Goal: Information Seeking & Learning: Learn about a topic

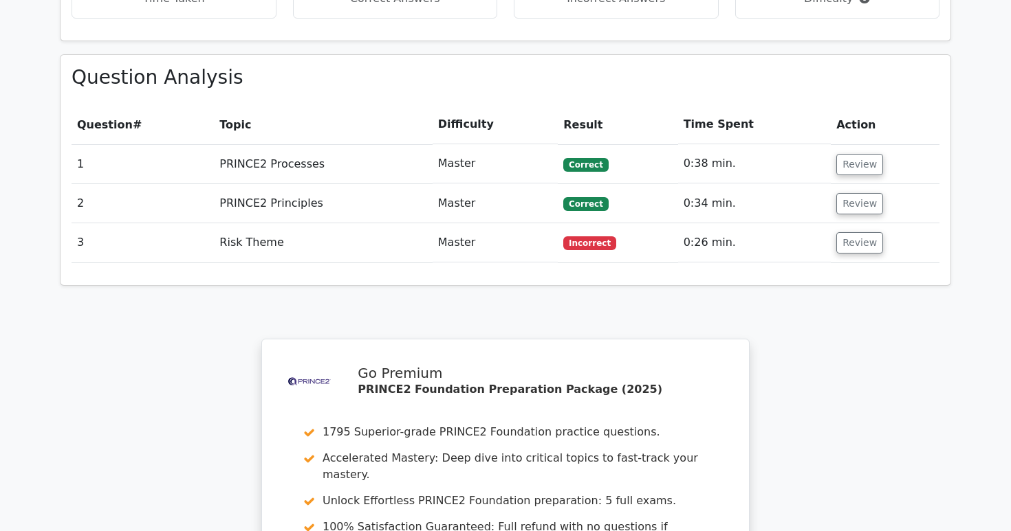
scroll to position [960, 0]
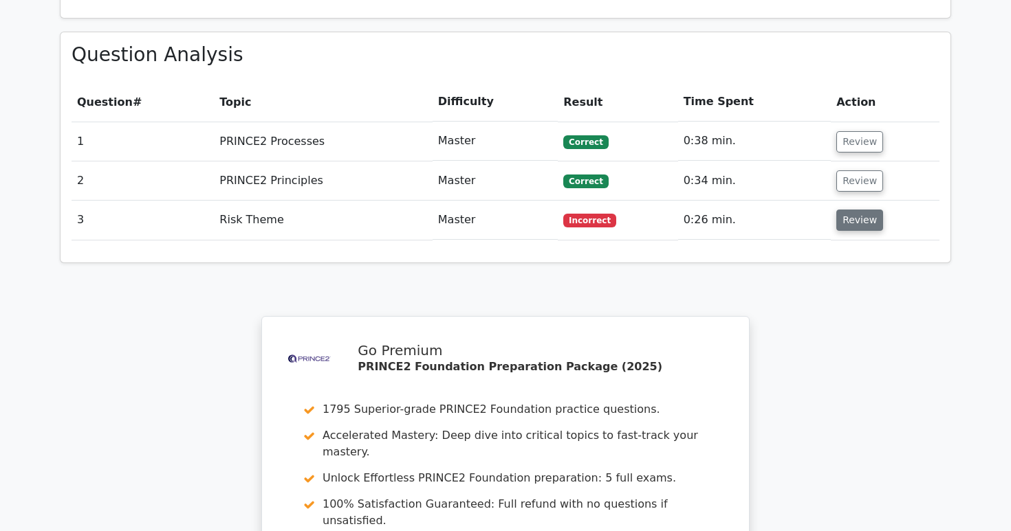
click at [850, 210] on button "Review" at bounding box center [859, 220] width 47 height 21
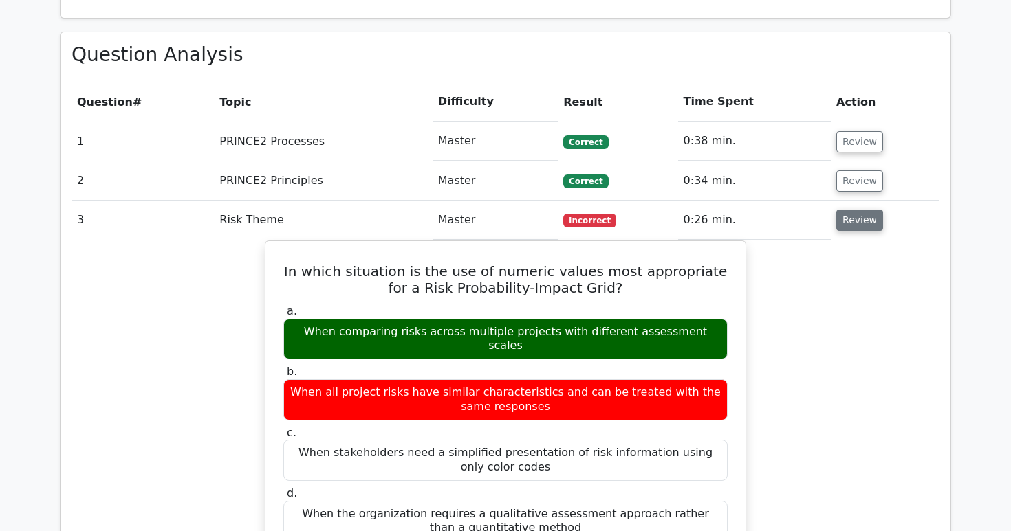
click at [850, 210] on button "Review" at bounding box center [859, 220] width 47 height 21
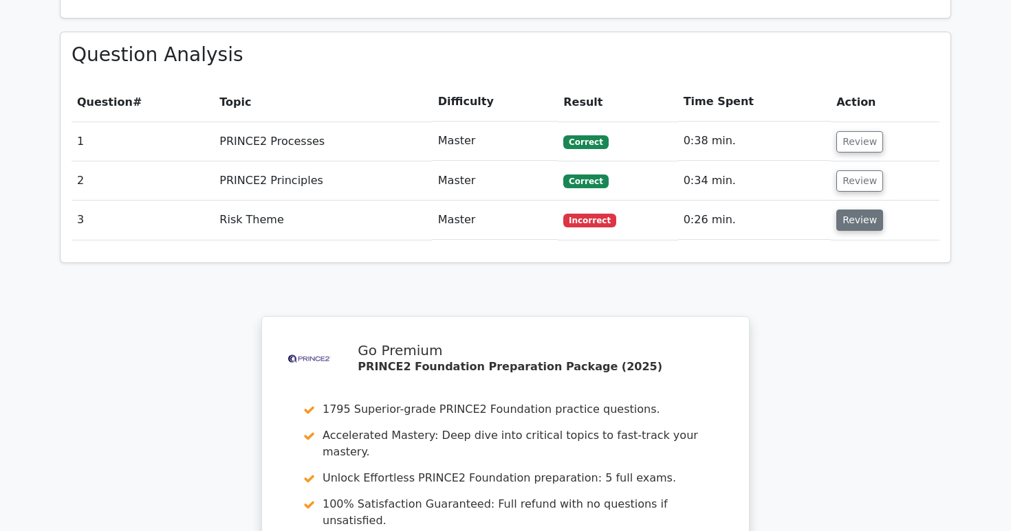
click at [850, 210] on button "Review" at bounding box center [859, 220] width 47 height 21
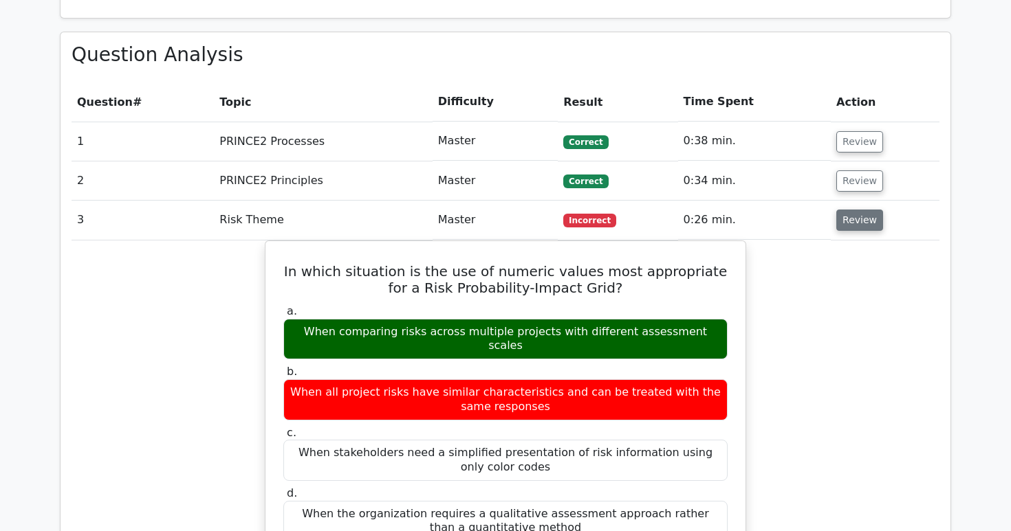
click at [850, 210] on button "Review" at bounding box center [859, 220] width 47 height 21
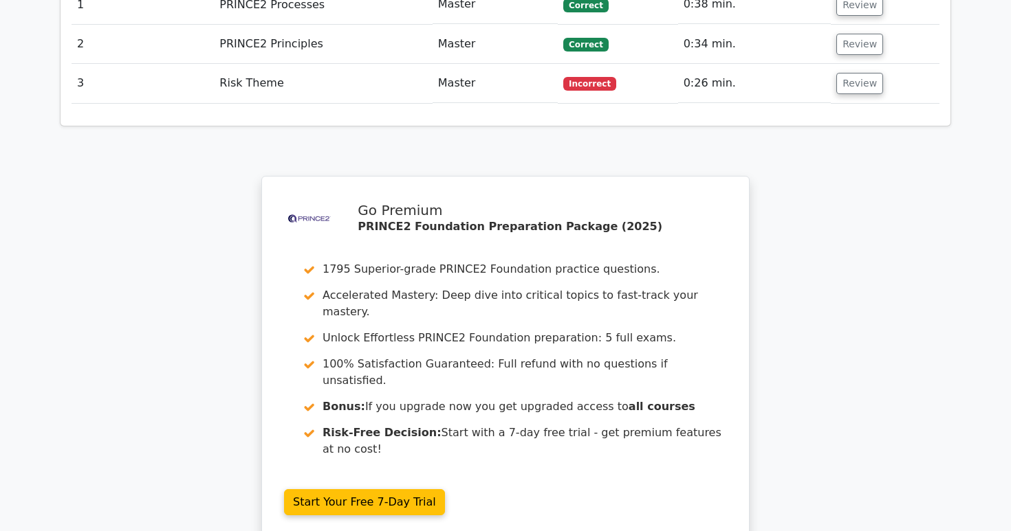
scroll to position [1312, 0]
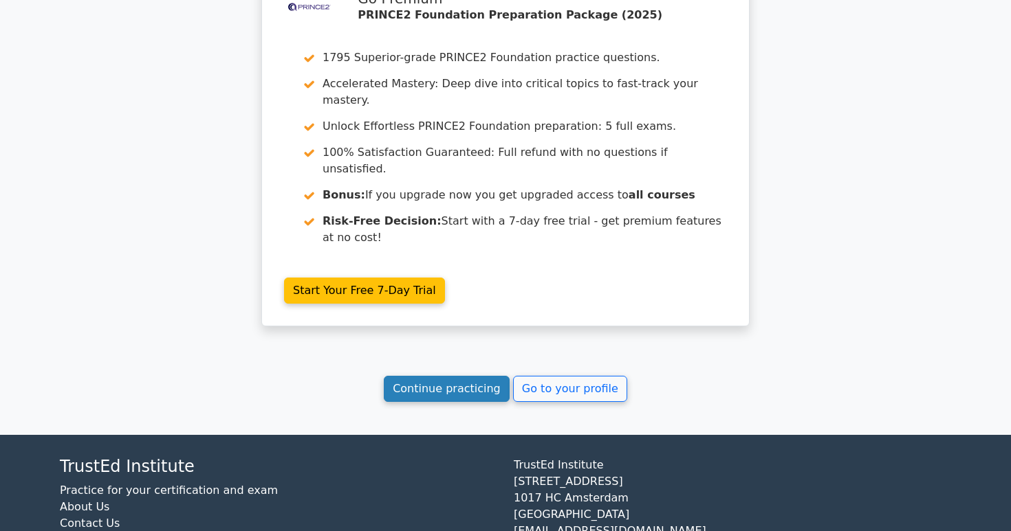
click at [472, 376] on link "Continue practicing" at bounding box center [447, 389] width 126 height 26
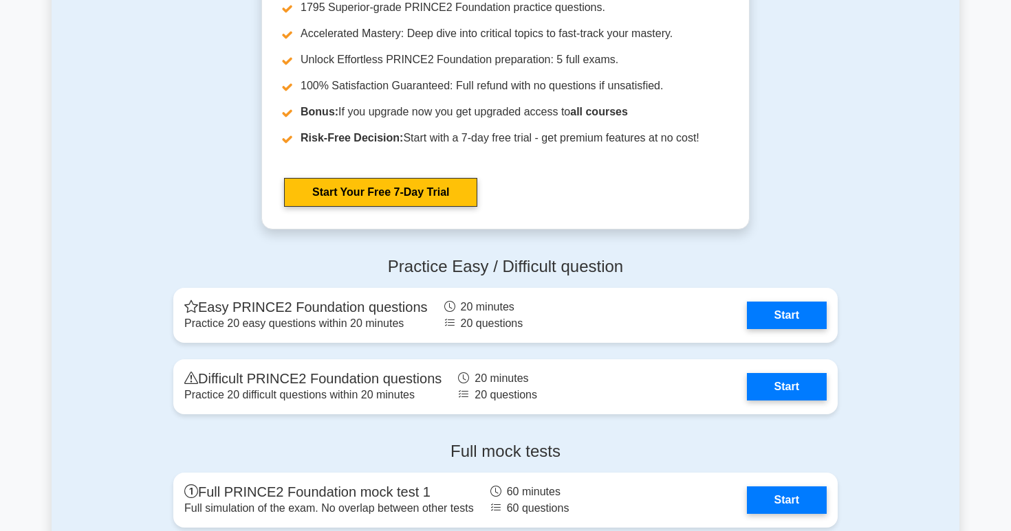
scroll to position [2060, 0]
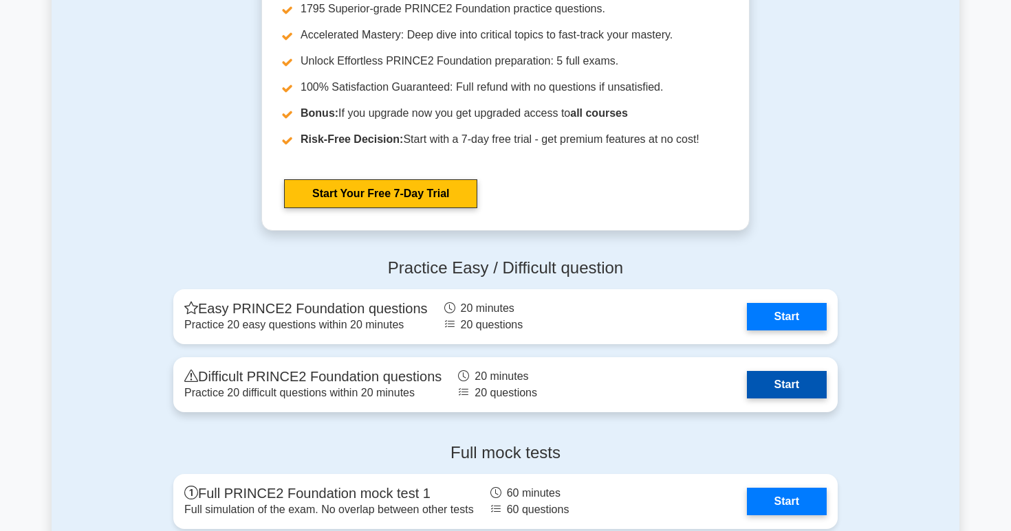
click at [757, 381] on link "Start" at bounding box center [787, 384] width 80 height 27
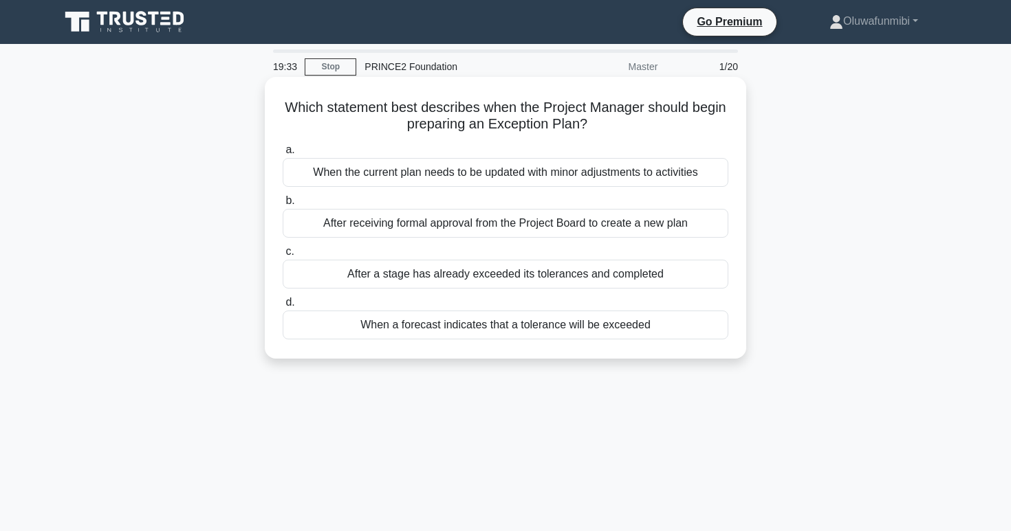
click at [466, 324] on div "When a forecast indicates that a tolerance will be exceeded" at bounding box center [505, 325] width 445 height 29
click at [283, 307] on input "d. When a forecast indicates that a tolerance will be exceeded" at bounding box center [283, 302] width 0 height 9
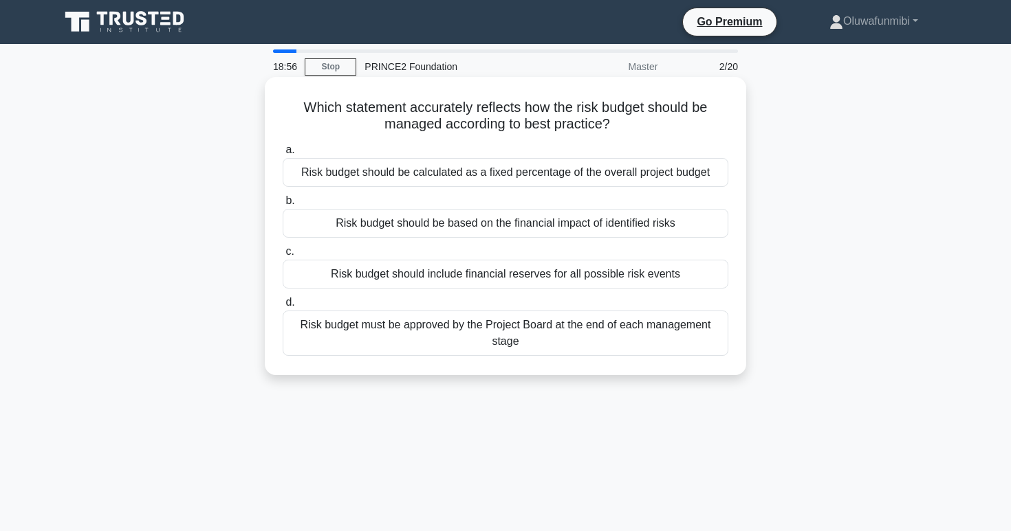
click at [479, 166] on div "Risk budget should be calculated as a fixed percentage of the overall project b…" at bounding box center [505, 172] width 445 height 29
click at [283, 155] on input "a. Risk budget should be calculated as a fixed percentage of the overall projec…" at bounding box center [283, 150] width 0 height 9
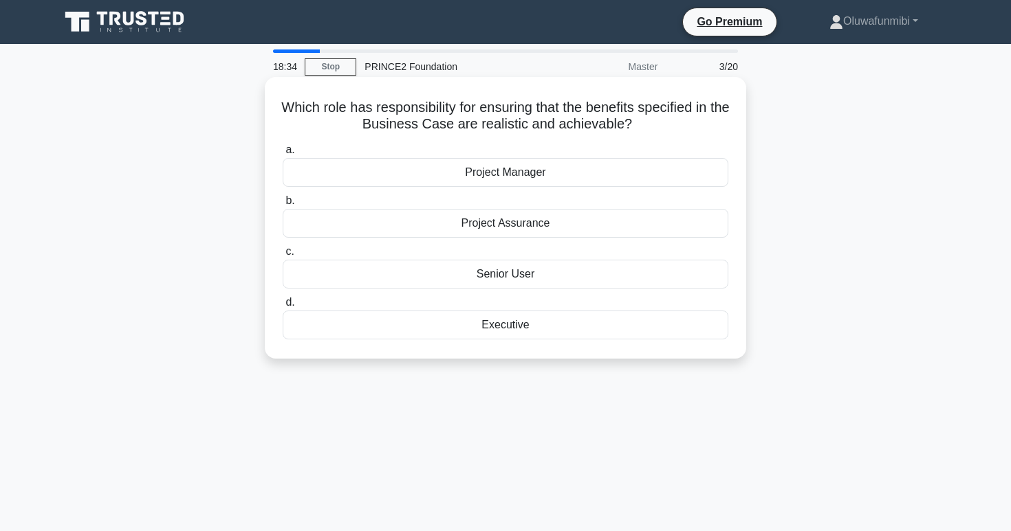
click at [472, 275] on div "Senior User" at bounding box center [505, 274] width 445 height 29
click at [283, 256] on input "c. Senior User" at bounding box center [283, 251] width 0 height 9
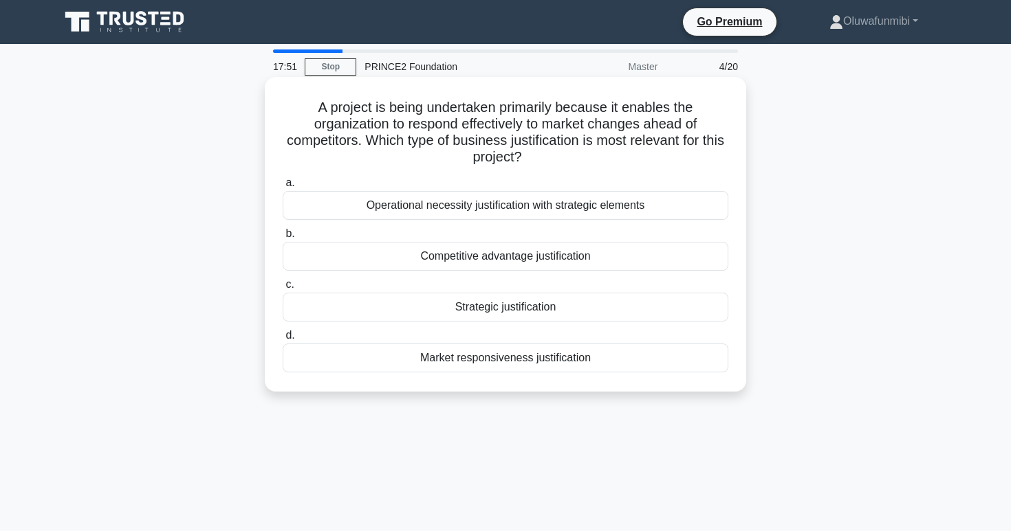
click at [471, 298] on div "Strategic justification" at bounding box center [505, 307] width 445 height 29
click at [283, 289] on input "c. Strategic justification" at bounding box center [283, 284] width 0 height 9
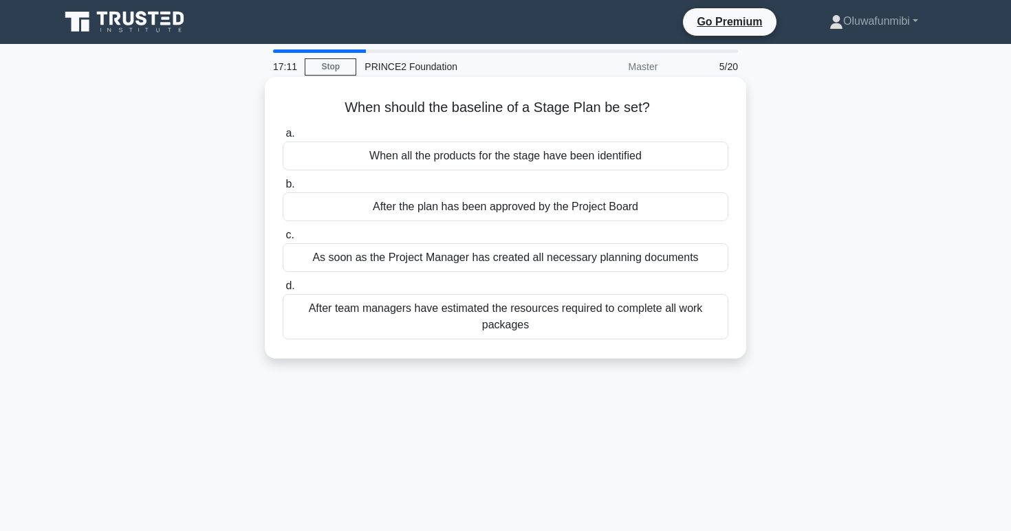
click at [477, 261] on div "As soon as the Project Manager has created all necessary planning documents" at bounding box center [505, 257] width 445 height 29
click at [283, 240] on input "c. As soon as the Project Manager has created all necessary planning documents" at bounding box center [283, 235] width 0 height 9
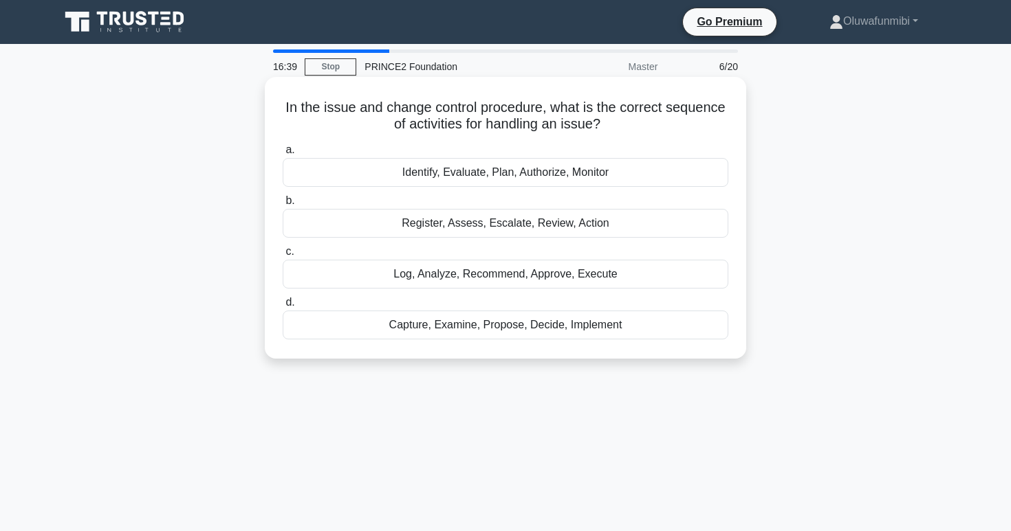
click at [478, 166] on div "Identify, Evaluate, Plan, Authorize, Monitor" at bounding box center [505, 172] width 445 height 29
click at [283, 155] on input "a. Identify, Evaluate, Plan, Authorize, Monitor" at bounding box center [283, 150] width 0 height 9
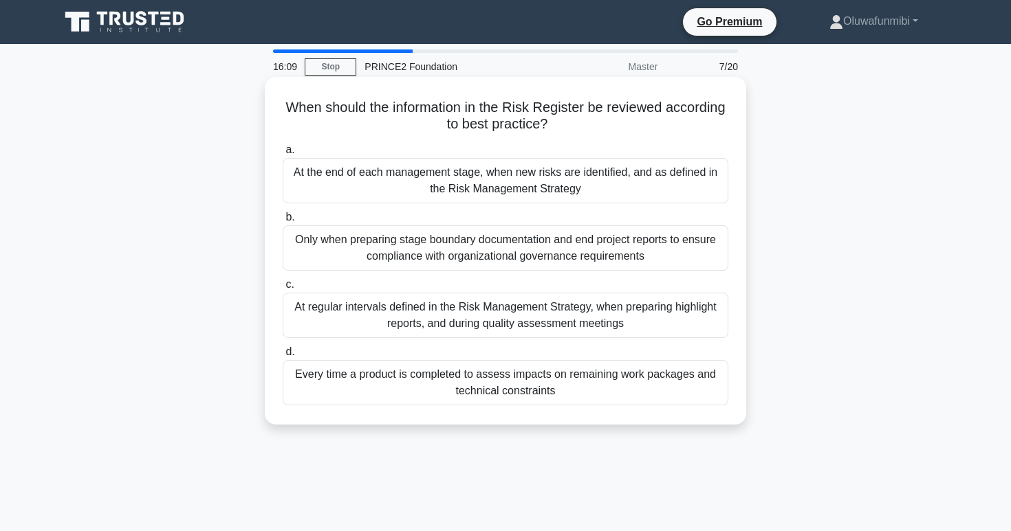
click at [460, 300] on div "At regular intervals defined in the Risk Management Strategy, when preparing hi…" at bounding box center [505, 315] width 445 height 45
click at [283, 289] on input "c. At regular intervals defined in the Risk Management Strategy, when preparing…" at bounding box center [283, 284] width 0 height 9
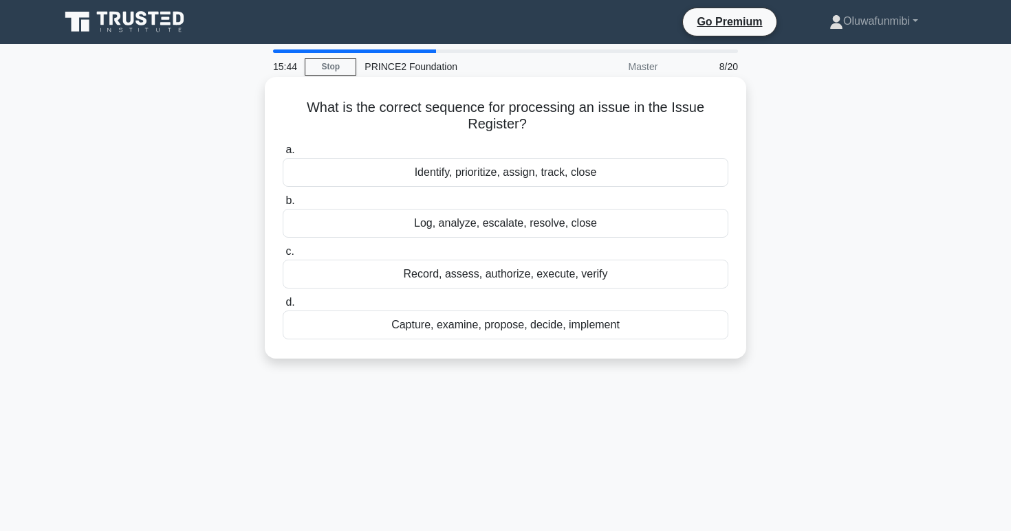
click at [481, 174] on div "Identify, prioritize, assign, track, close" at bounding box center [505, 172] width 445 height 29
click at [283, 155] on input "a. Identify, prioritize, assign, track, close" at bounding box center [283, 150] width 0 height 9
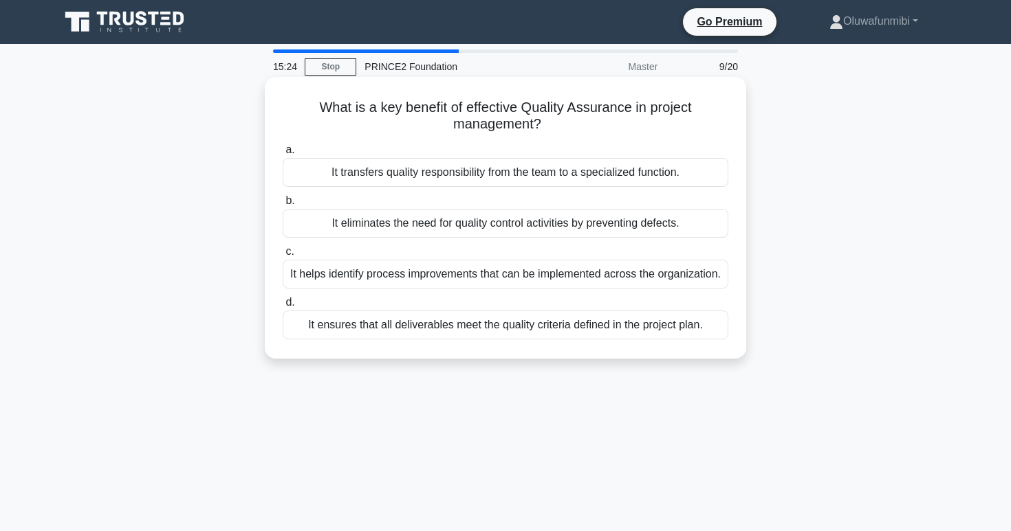
click at [473, 323] on div "It ensures that all deliverables meet the quality criteria defined in the proje…" at bounding box center [505, 325] width 445 height 29
click at [283, 307] on input "d. It ensures that all deliverables meet the quality criteria defined in the pr…" at bounding box center [283, 302] width 0 height 9
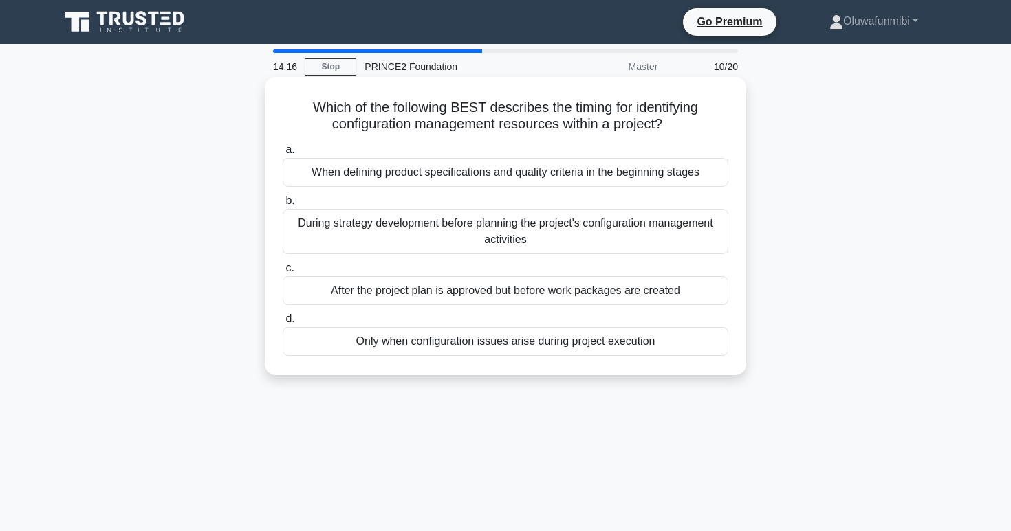
click at [545, 172] on div "When defining product specifications and quality criteria in the beginning stag…" at bounding box center [505, 172] width 445 height 29
click at [283, 155] on input "a. When defining product specifications and quality criteria in the beginning s…" at bounding box center [283, 150] width 0 height 9
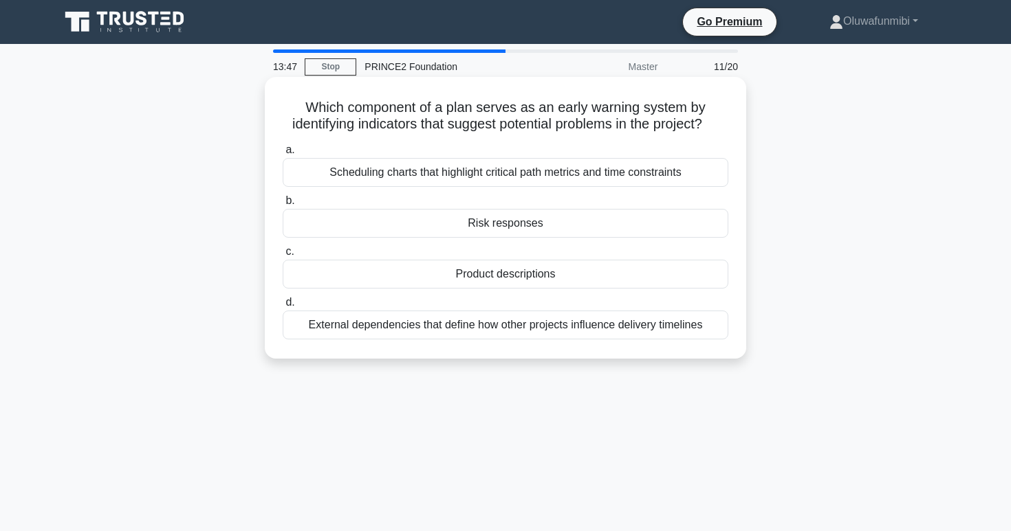
click at [527, 324] on div "External dependencies that define how other projects influence delivery timelin…" at bounding box center [505, 325] width 445 height 29
click at [283, 307] on input "d. External dependencies that define how other projects influence delivery time…" at bounding box center [283, 302] width 0 height 9
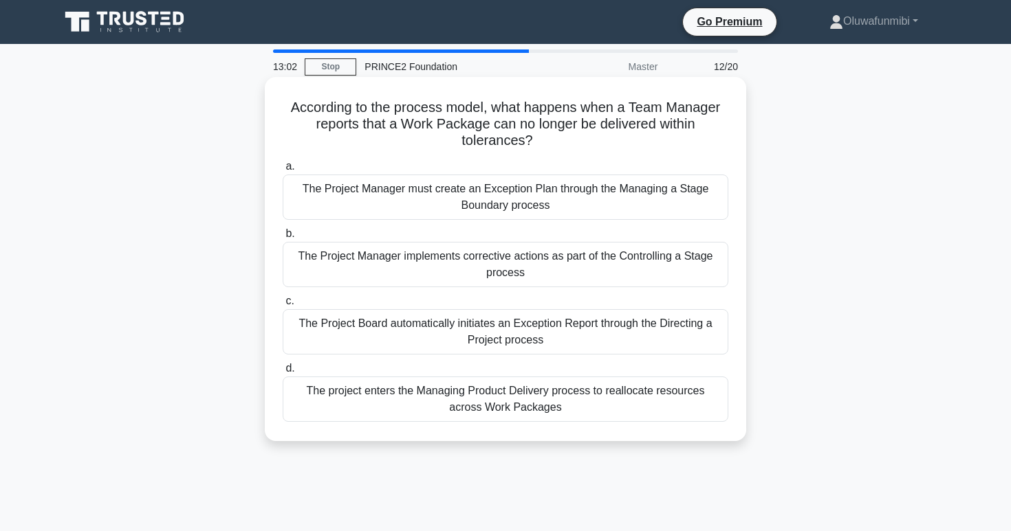
click at [551, 203] on div "The Project Manager must create an Exception Plan through the Managing a Stage …" at bounding box center [505, 197] width 445 height 45
click at [283, 171] on input "a. The Project Manager must create an Exception Plan through the Managing a Sta…" at bounding box center [283, 166] width 0 height 9
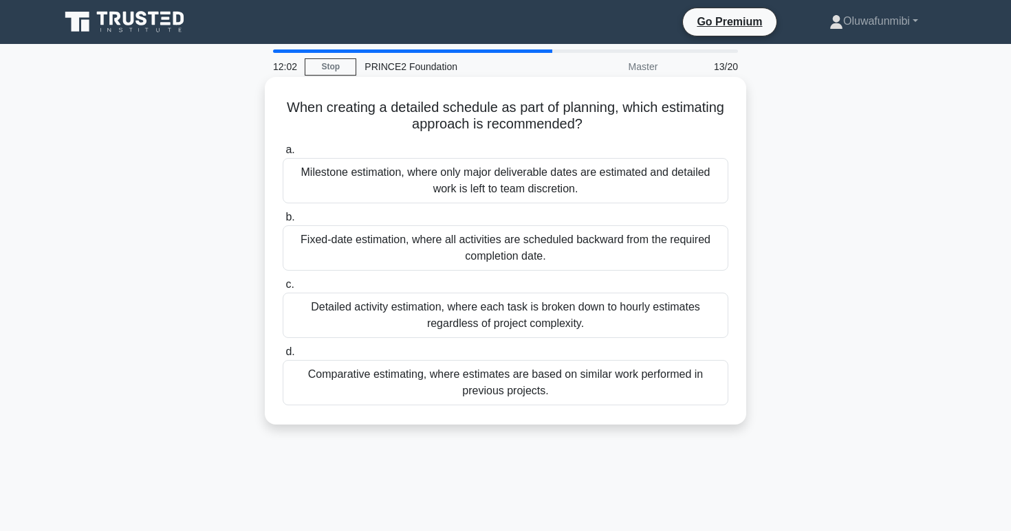
click at [496, 398] on div "Comparative estimating, where estimates are based on similar work performed in …" at bounding box center [505, 382] width 445 height 45
click at [283, 357] on input "d. Comparative estimating, where estimates are based on similar work performed …" at bounding box center [283, 352] width 0 height 9
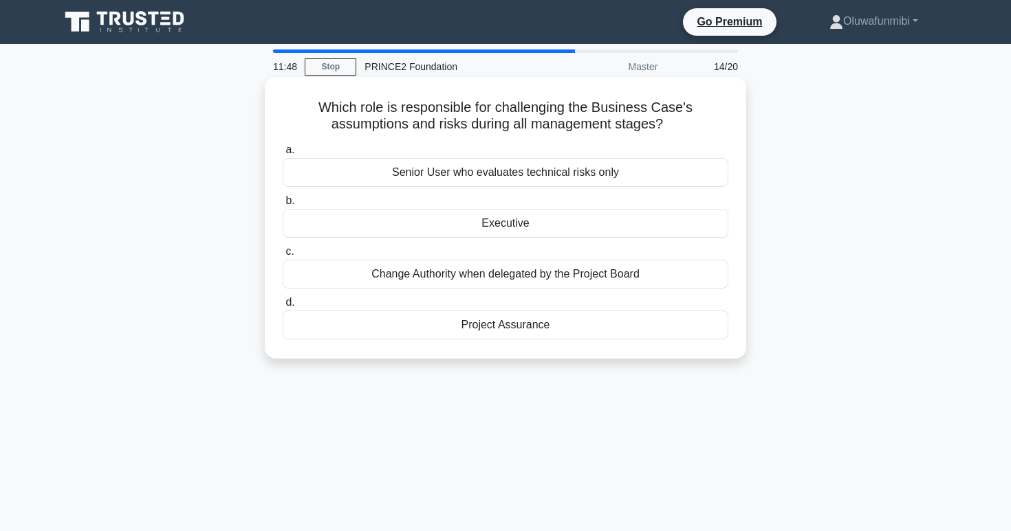
click at [505, 333] on div "Project Assurance" at bounding box center [505, 325] width 445 height 29
click at [283, 307] on input "d. Project Assurance" at bounding box center [283, 302] width 0 height 9
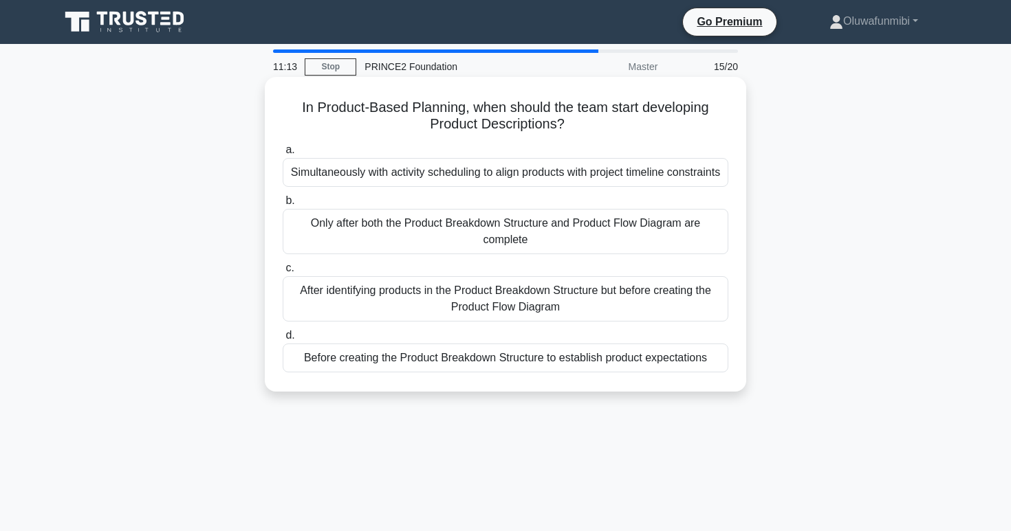
click at [515, 295] on div "After identifying products in the Product Breakdown Structure but before creati…" at bounding box center [505, 298] width 445 height 45
click at [283, 273] on input "c. After identifying products in the Product Breakdown Structure but before cre…" at bounding box center [283, 268] width 0 height 9
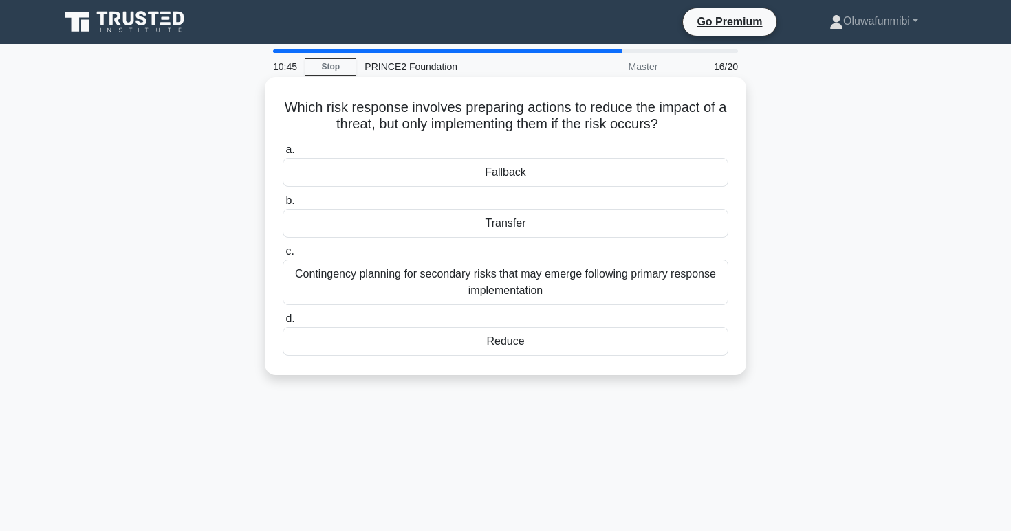
click at [524, 230] on div "Transfer" at bounding box center [505, 223] width 445 height 29
click at [283, 206] on input "b. Transfer" at bounding box center [283, 201] width 0 height 9
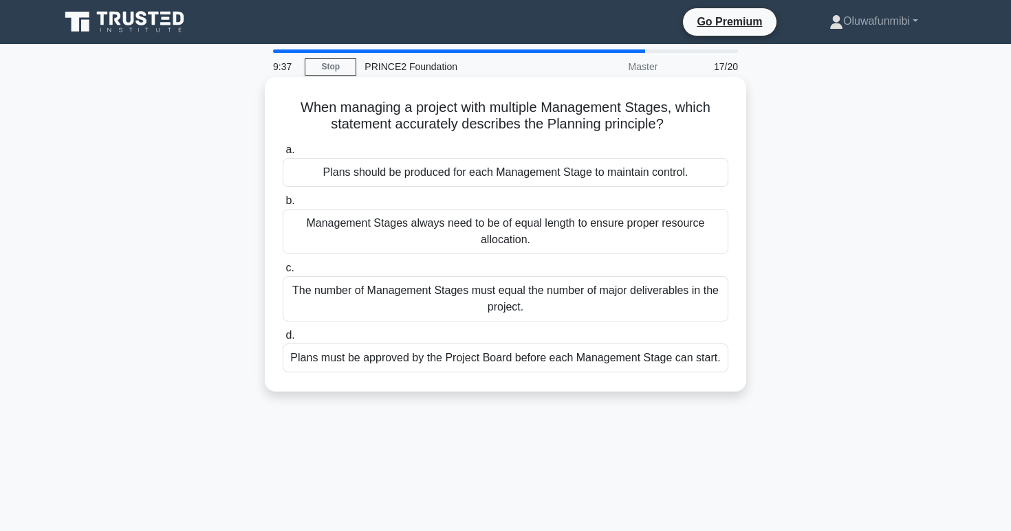
click at [514, 354] on div "Plans must be approved by the Project Board before each Management Stage can st…" at bounding box center [505, 358] width 445 height 29
click at [283, 340] on input "d. Plans must be approved by the Project Board before each Management Stage can…" at bounding box center [283, 335] width 0 height 9
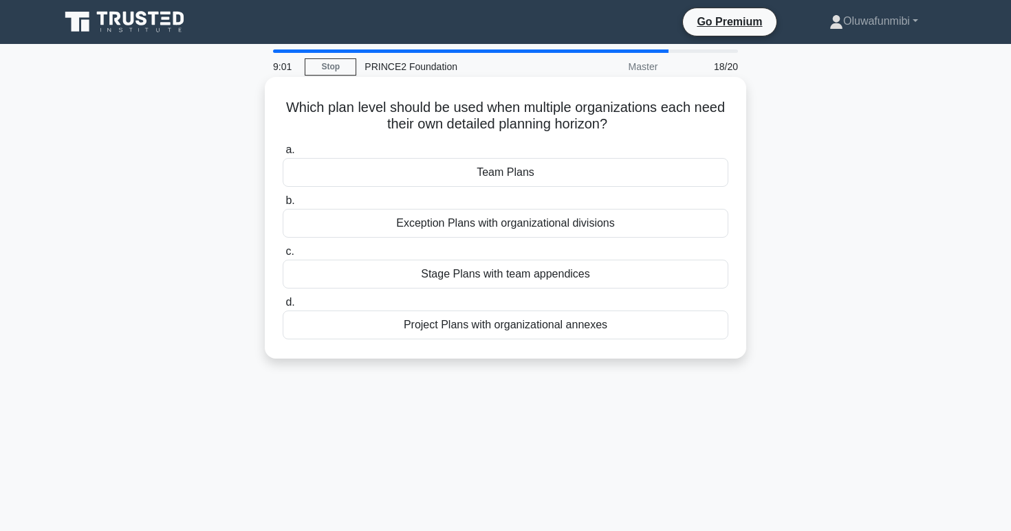
click at [514, 180] on div "Team Plans" at bounding box center [505, 172] width 445 height 29
click at [283, 155] on input "a. Team Plans" at bounding box center [283, 150] width 0 height 9
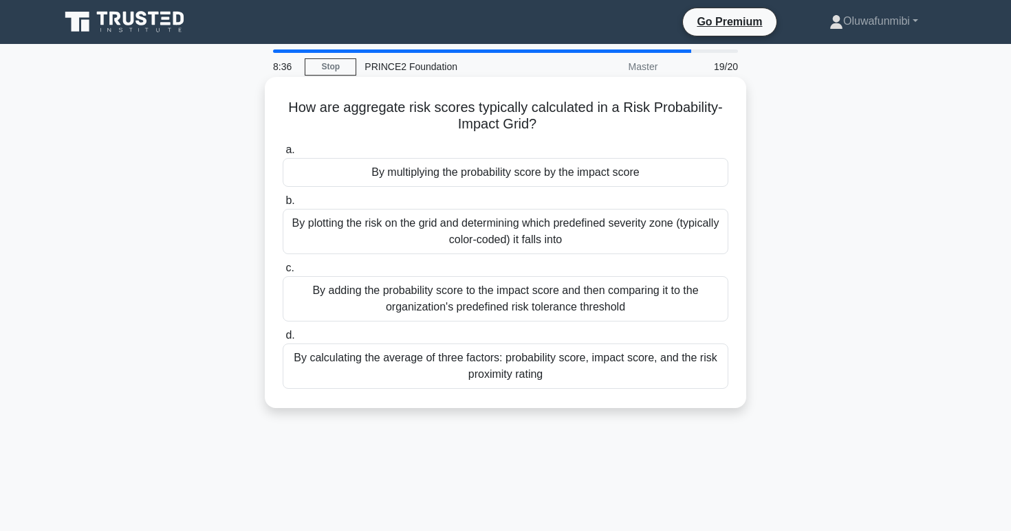
click at [487, 364] on div "By calculating the average of three factors: probability score, impact score, a…" at bounding box center [505, 366] width 445 height 45
click at [283, 340] on input "d. By calculating the average of three factors: probability score, impact score…" at bounding box center [283, 335] width 0 height 9
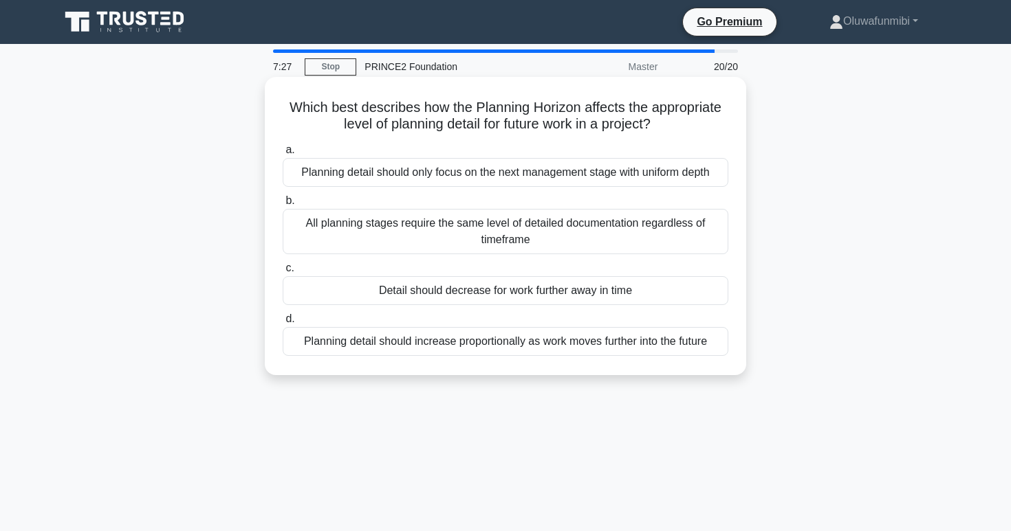
click at [475, 342] on div "Planning detail should increase proportionally as work moves further into the f…" at bounding box center [505, 341] width 445 height 29
click at [283, 324] on input "d. Planning detail should increase proportionally as work moves further into th…" at bounding box center [283, 319] width 0 height 9
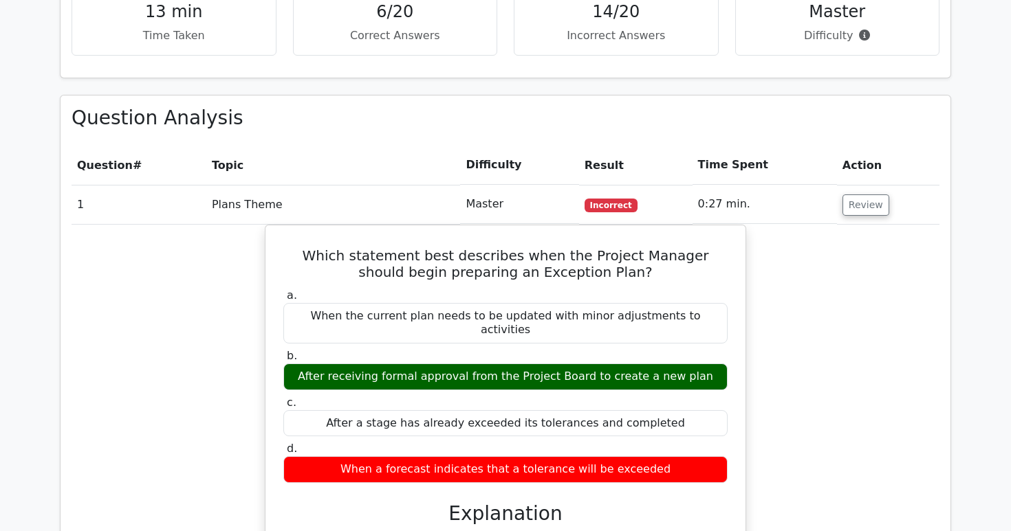
scroll to position [1083, 0]
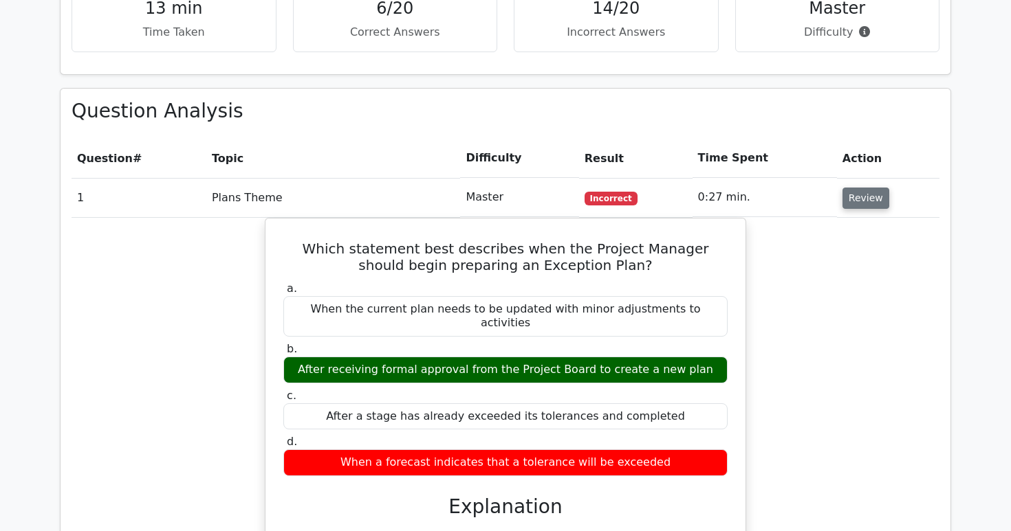
click at [845, 188] on button "Review" at bounding box center [865, 198] width 47 height 21
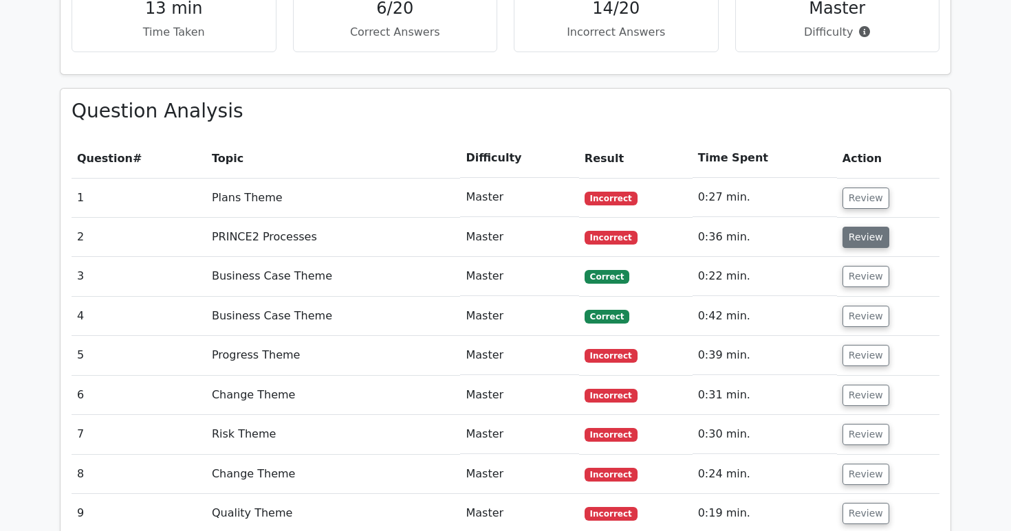
click at [846, 227] on button "Review" at bounding box center [865, 237] width 47 height 21
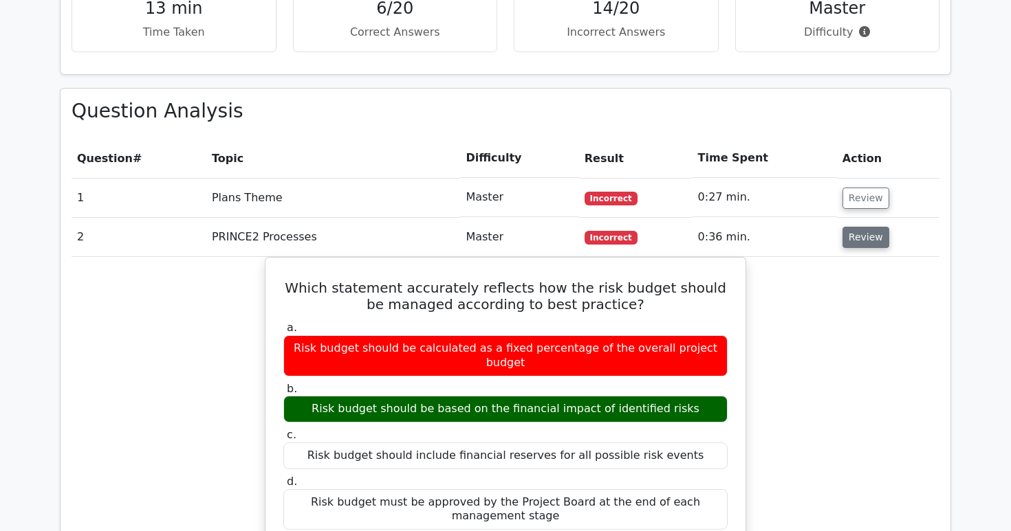
click at [846, 227] on button "Review" at bounding box center [865, 237] width 47 height 21
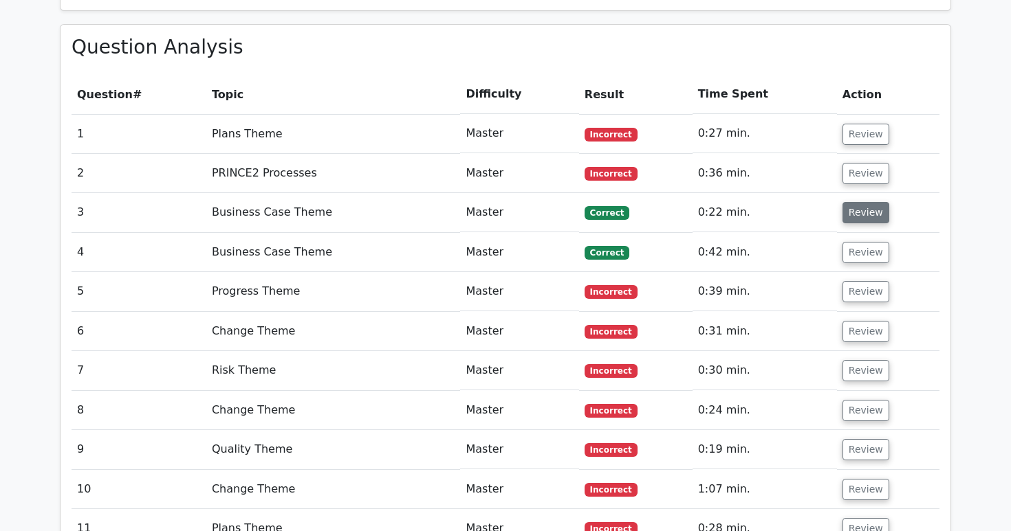
scroll to position [1149, 0]
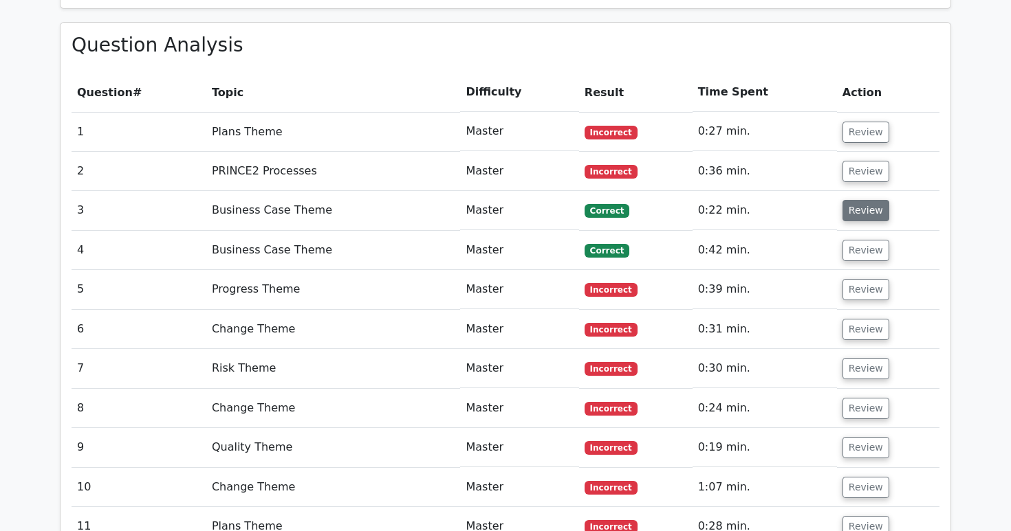
click at [868, 200] on button "Review" at bounding box center [865, 210] width 47 height 21
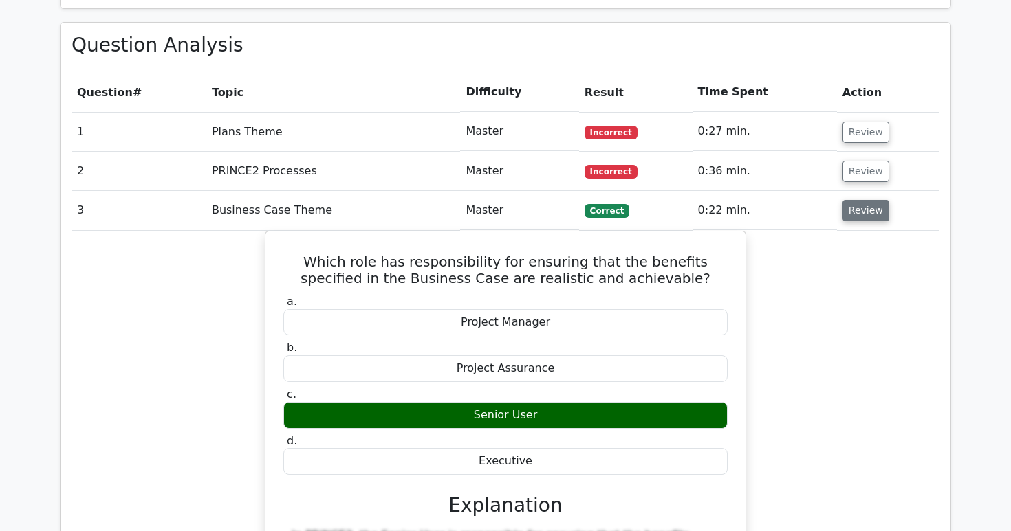
click at [868, 200] on button "Review" at bounding box center [865, 210] width 47 height 21
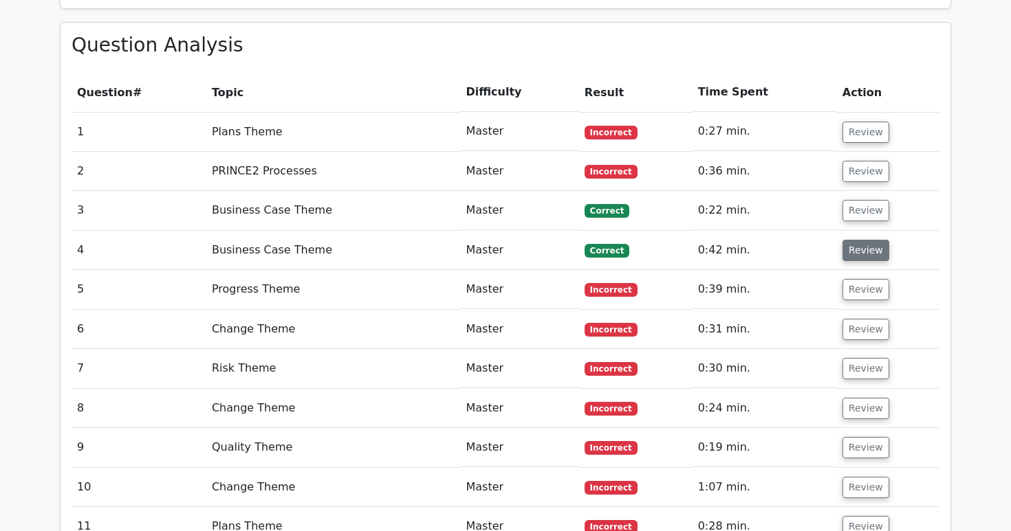
click at [866, 240] on button "Review" at bounding box center [865, 250] width 47 height 21
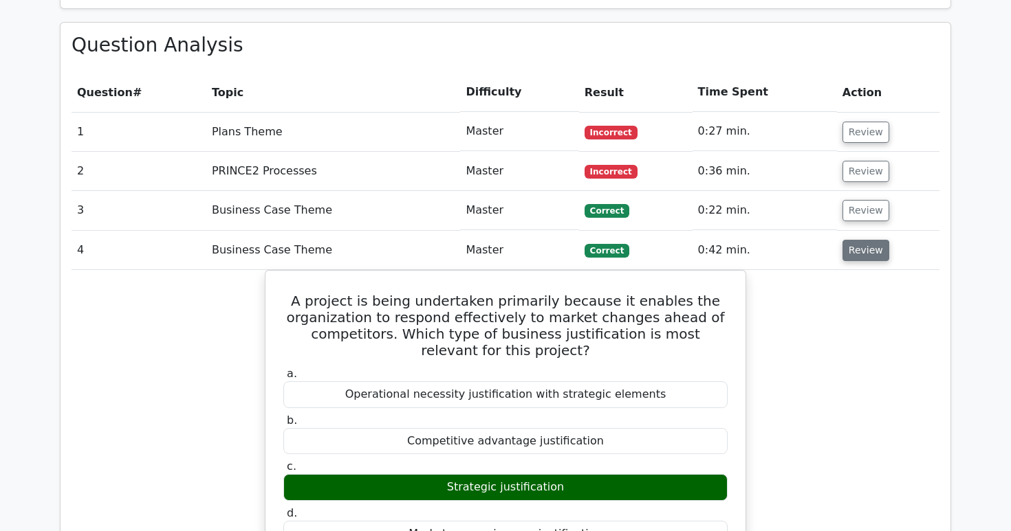
click at [866, 240] on button "Review" at bounding box center [865, 250] width 47 height 21
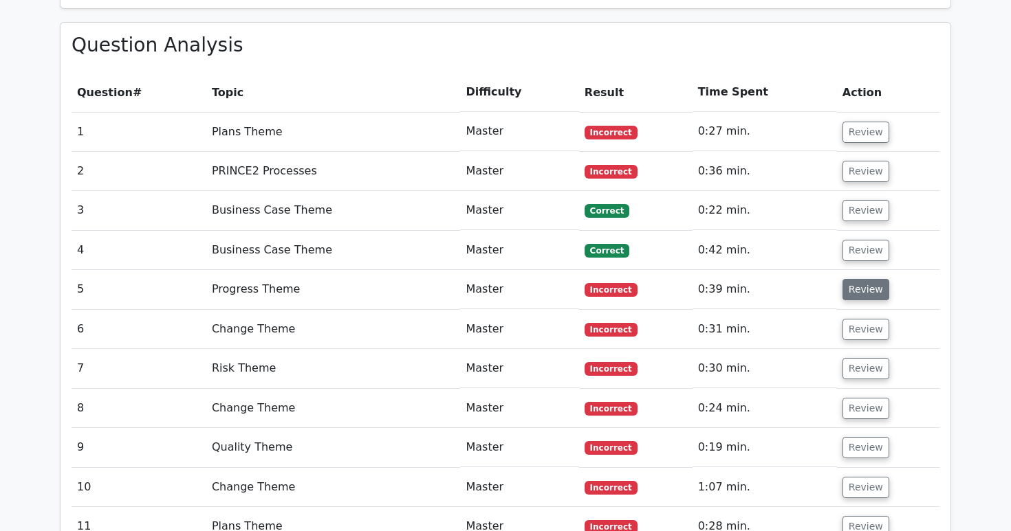
click at [863, 279] on button "Review" at bounding box center [865, 289] width 47 height 21
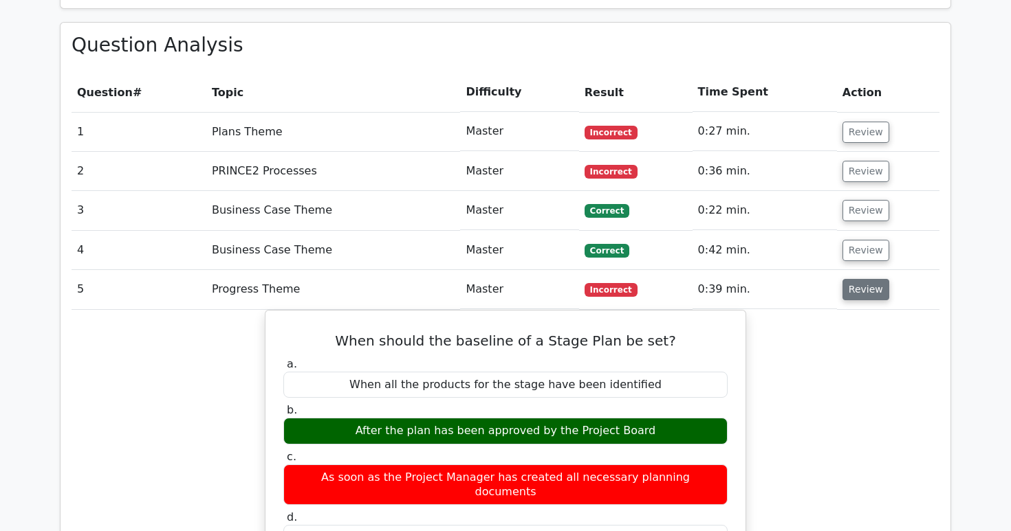
click at [863, 279] on button "Review" at bounding box center [865, 289] width 47 height 21
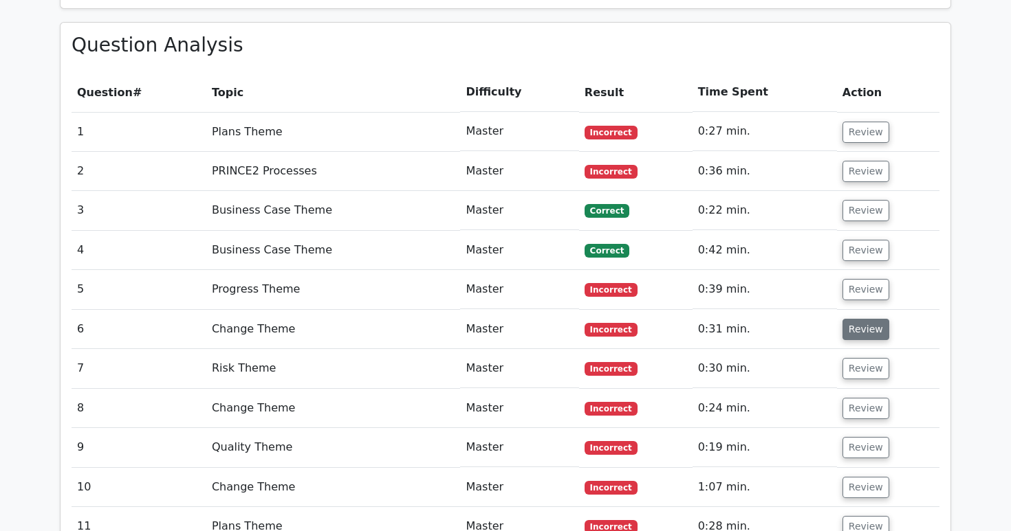
click at [863, 319] on button "Review" at bounding box center [865, 329] width 47 height 21
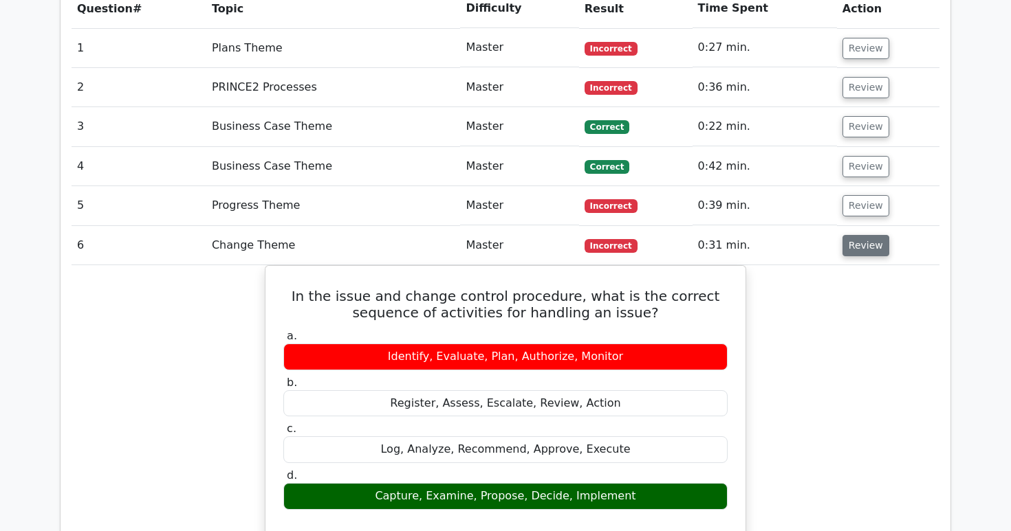
scroll to position [1235, 0]
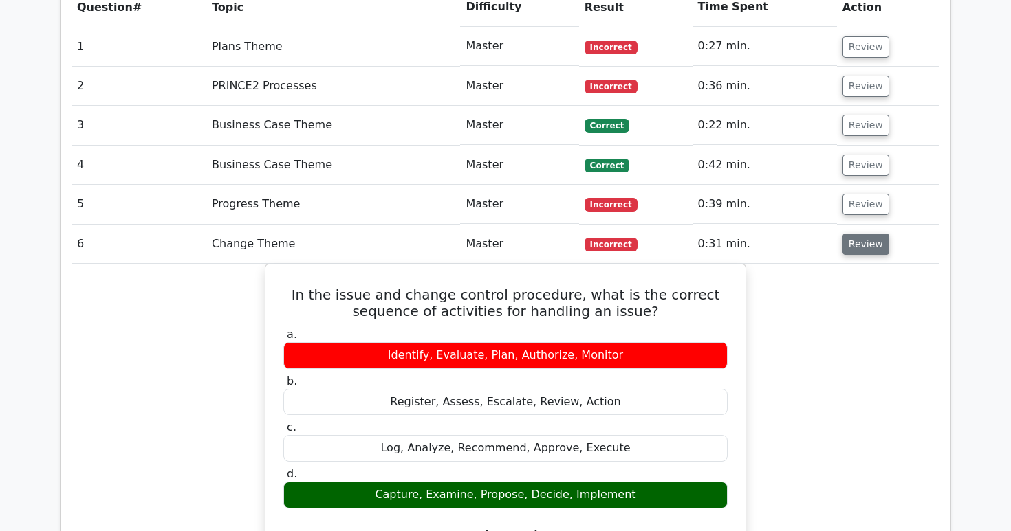
click at [870, 234] on button "Review" at bounding box center [865, 244] width 47 height 21
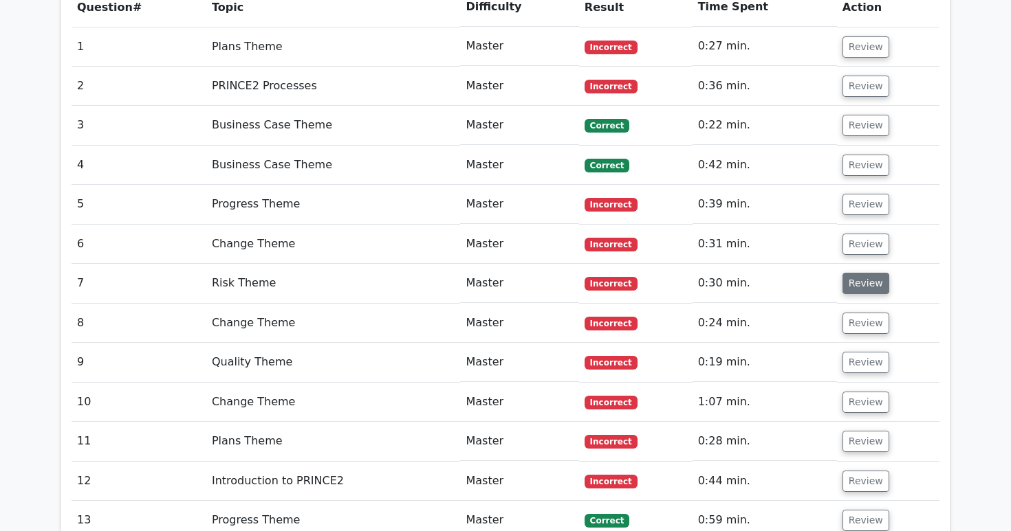
click at [868, 273] on button "Review" at bounding box center [865, 283] width 47 height 21
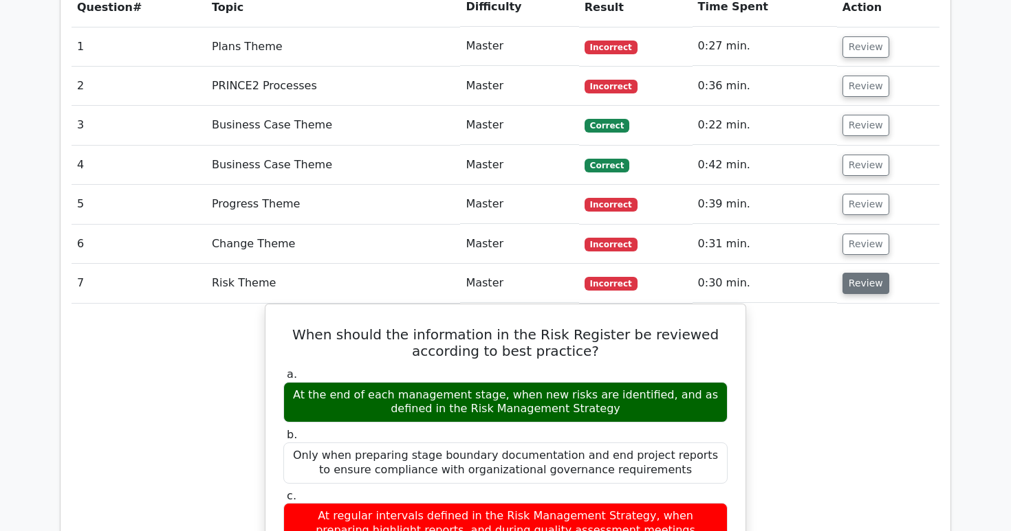
click at [868, 273] on button "Review" at bounding box center [865, 283] width 47 height 21
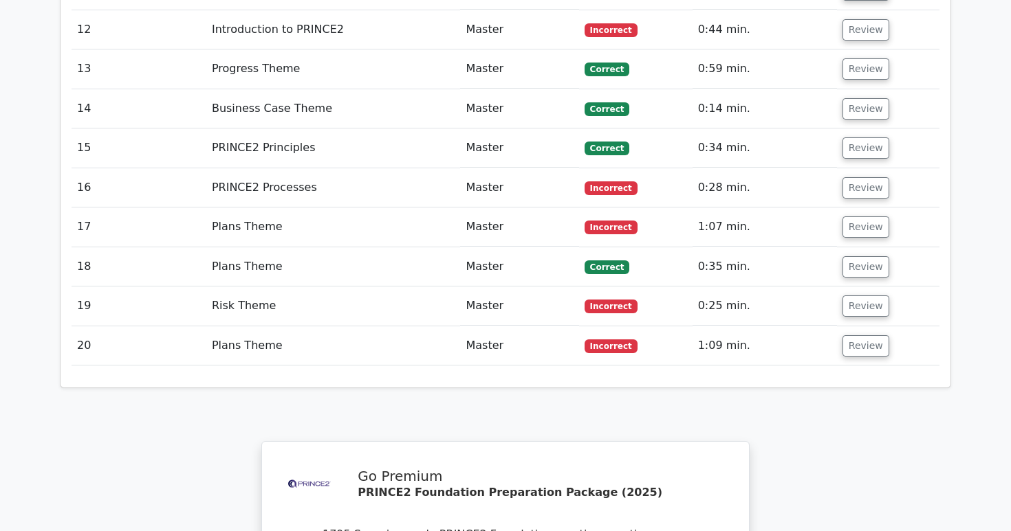
scroll to position [1703, 0]
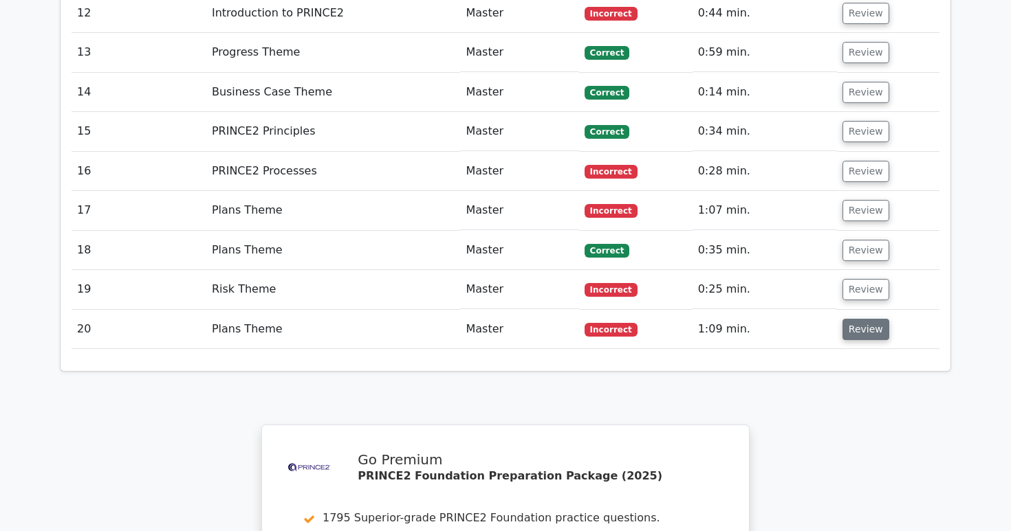
click at [862, 319] on button "Review" at bounding box center [865, 329] width 47 height 21
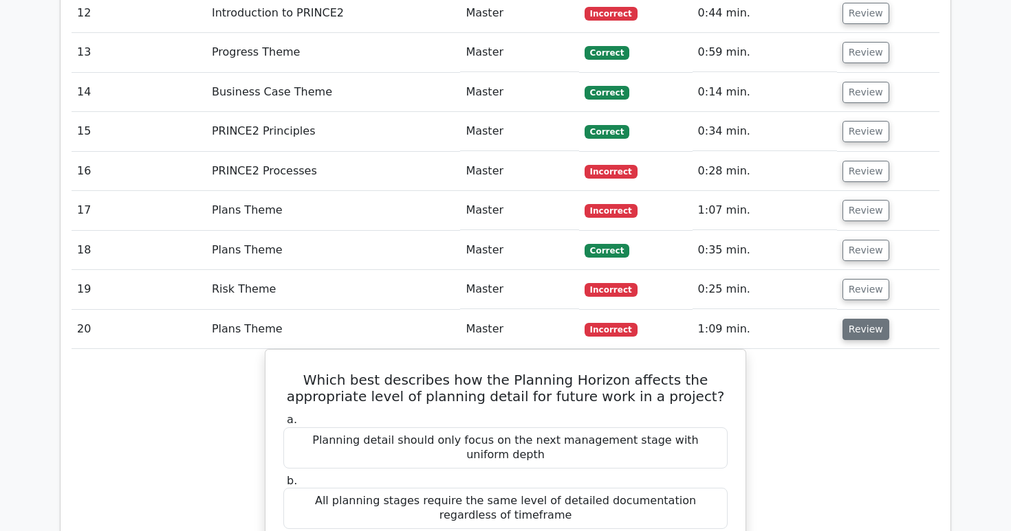
click at [862, 319] on button "Review" at bounding box center [865, 329] width 47 height 21
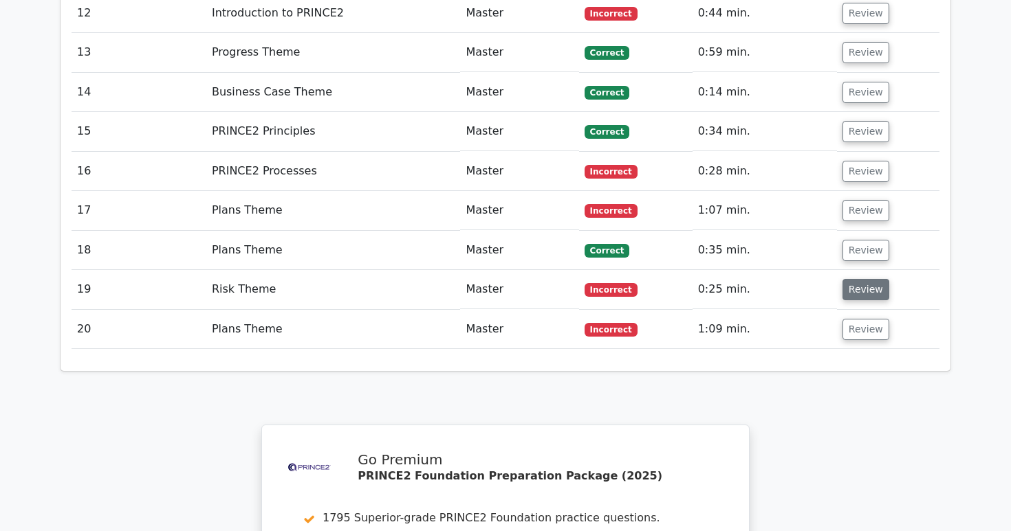
click at [866, 279] on button "Review" at bounding box center [865, 289] width 47 height 21
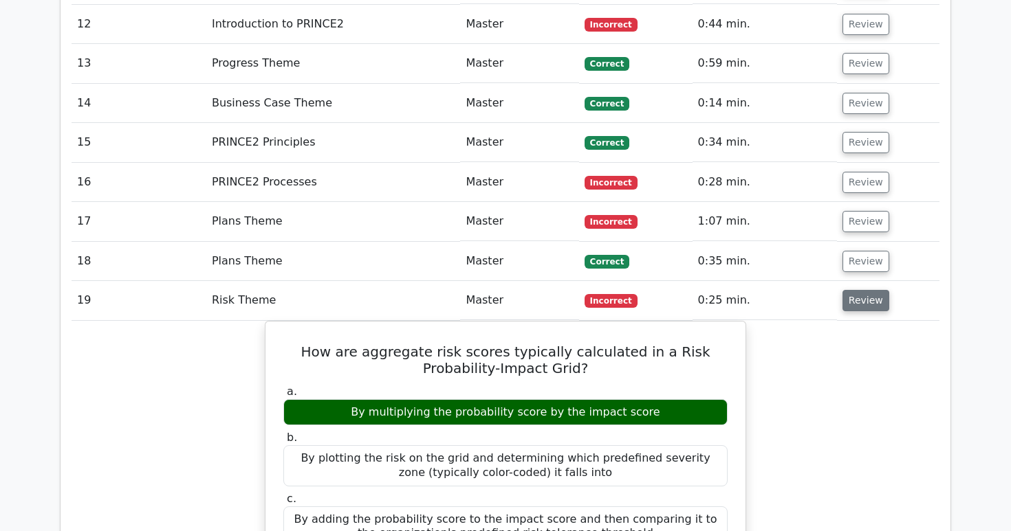
scroll to position [1691, 0]
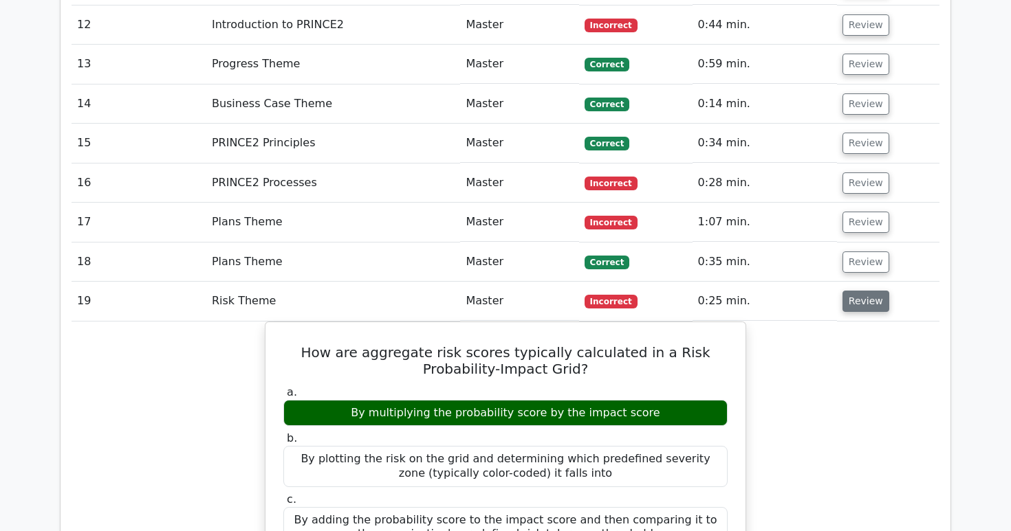
click at [866, 291] on button "Review" at bounding box center [865, 301] width 47 height 21
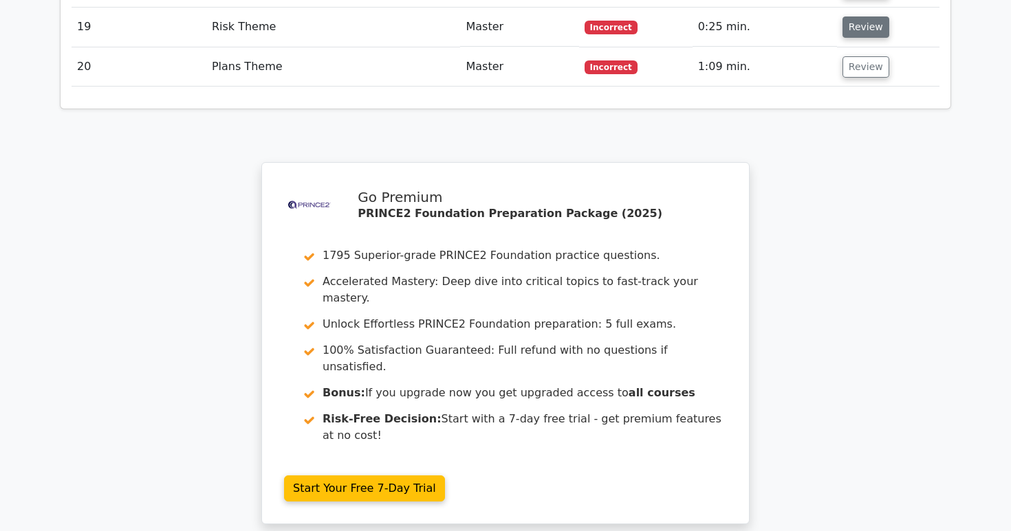
scroll to position [2164, 0]
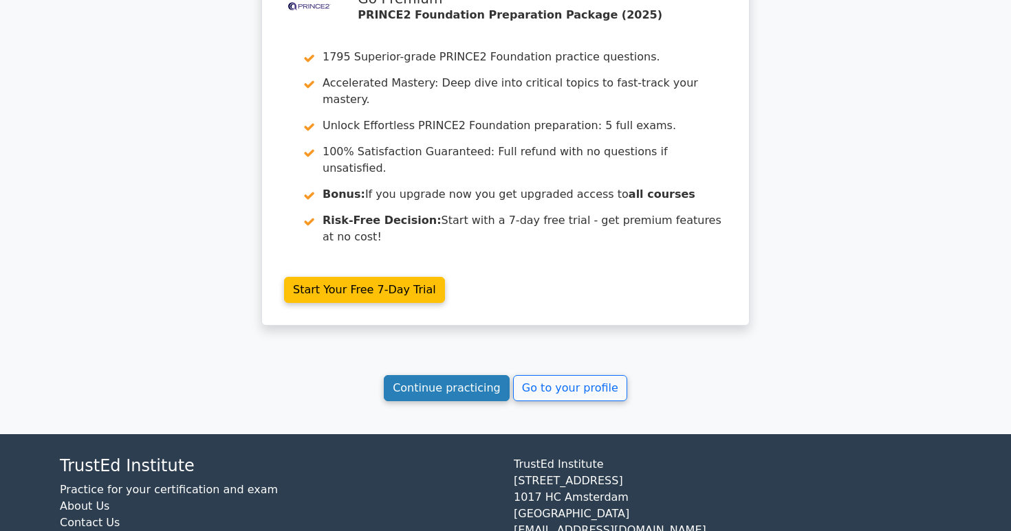
click at [469, 375] on link "Continue practicing" at bounding box center [447, 388] width 126 height 26
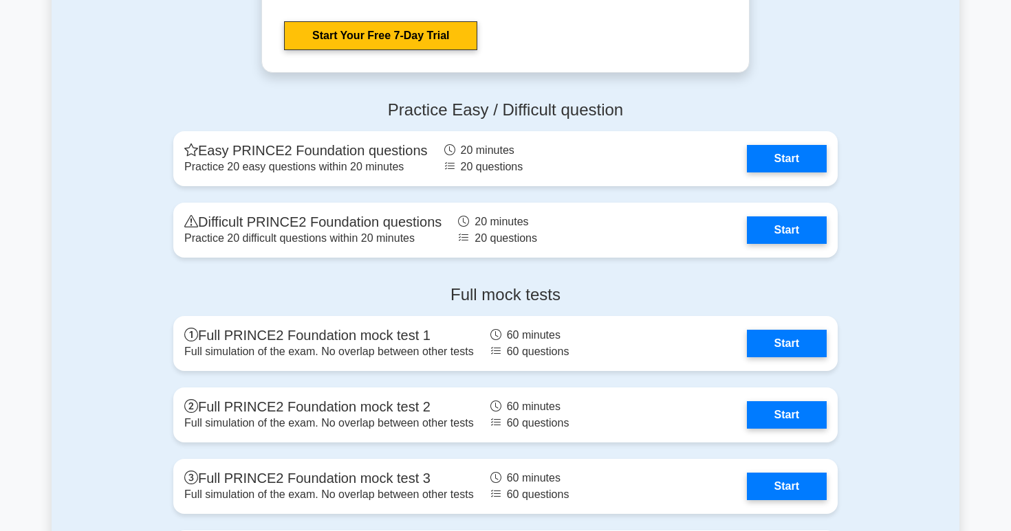
scroll to position [2185, 0]
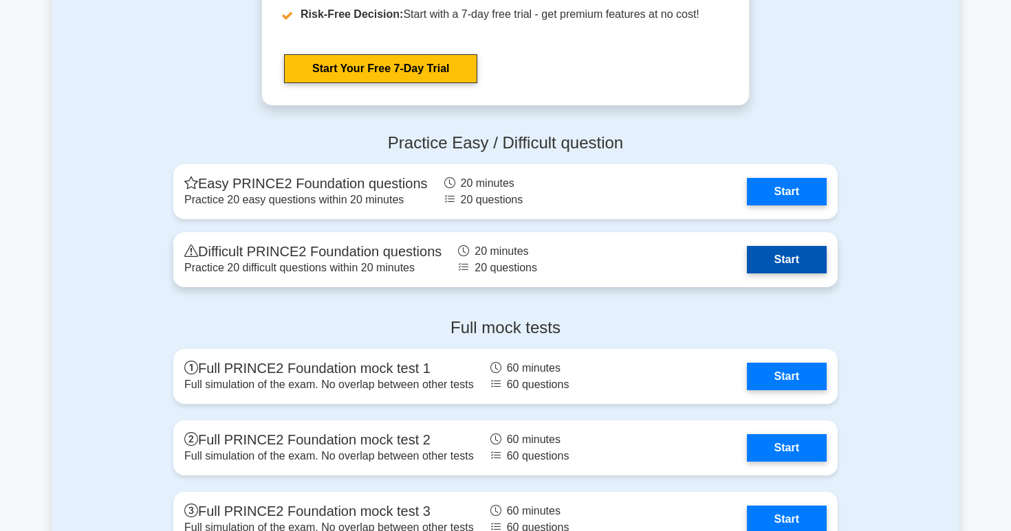
click at [760, 253] on link "Start" at bounding box center [787, 259] width 80 height 27
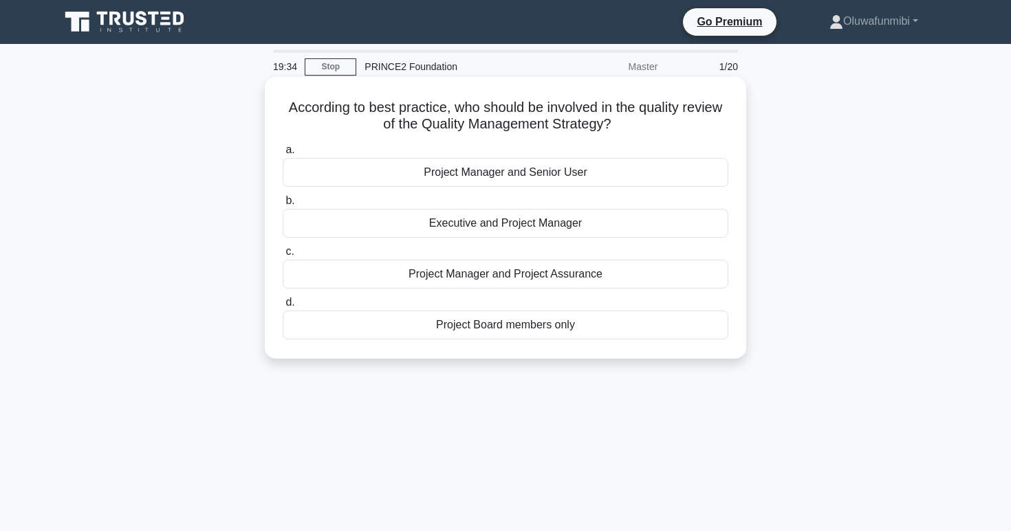
click at [659, 163] on div "Project Manager and Senior User" at bounding box center [505, 172] width 445 height 29
click at [283, 155] on input "a. Project Manager and Senior User" at bounding box center [283, 150] width 0 height 9
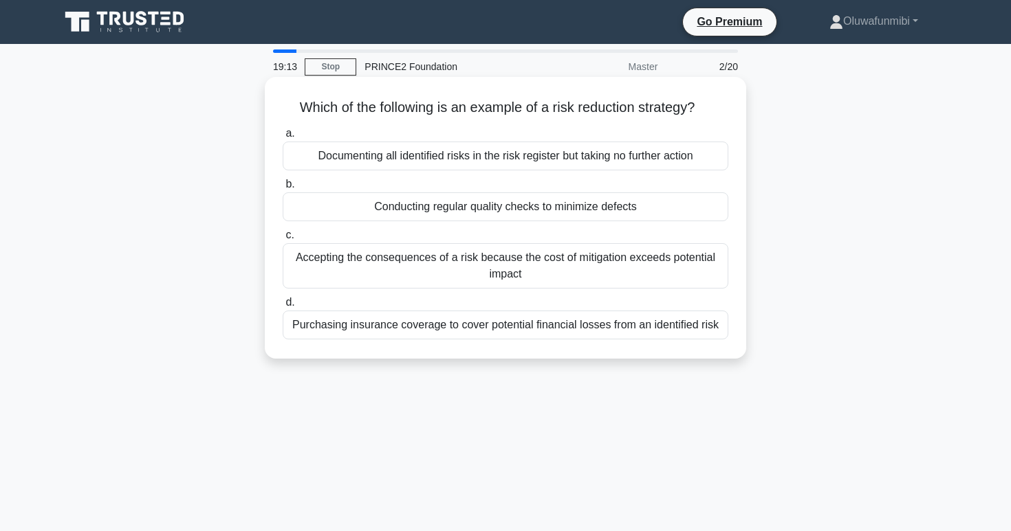
click at [397, 205] on div "Conducting regular quality checks to minimize defects" at bounding box center [505, 206] width 445 height 29
click at [283, 189] on input "b. Conducting regular quality checks to minimize defects" at bounding box center [283, 184] width 0 height 9
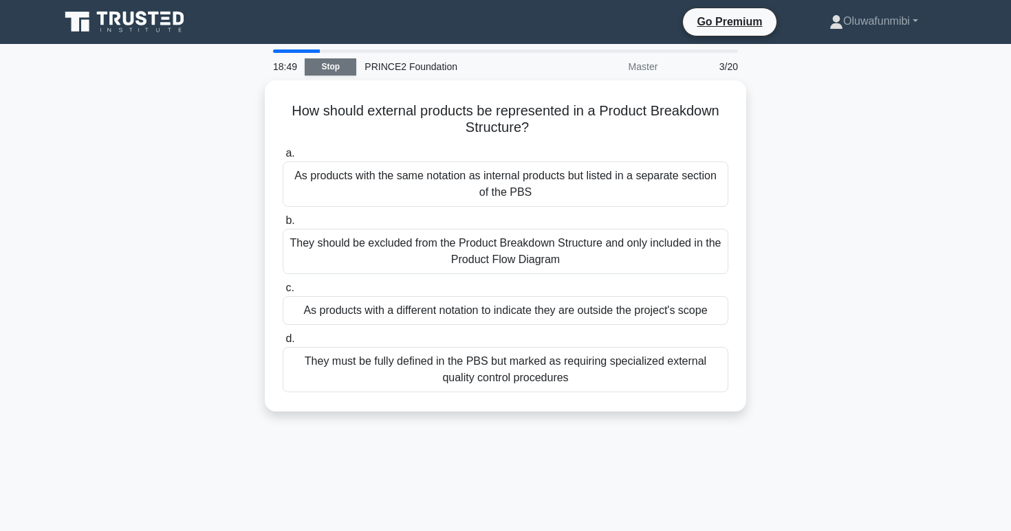
click at [337, 69] on link "Stop" at bounding box center [331, 66] width 52 height 17
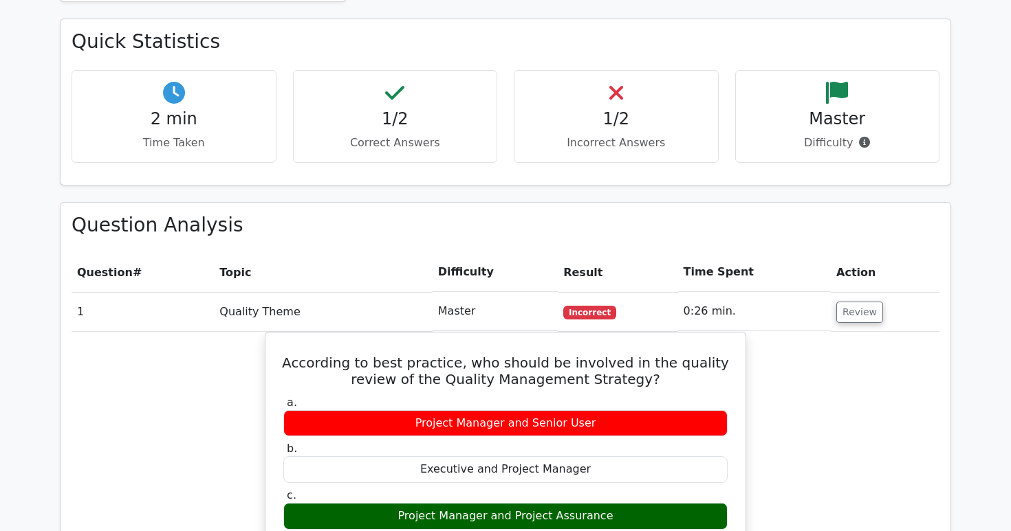
scroll to position [795, 0]
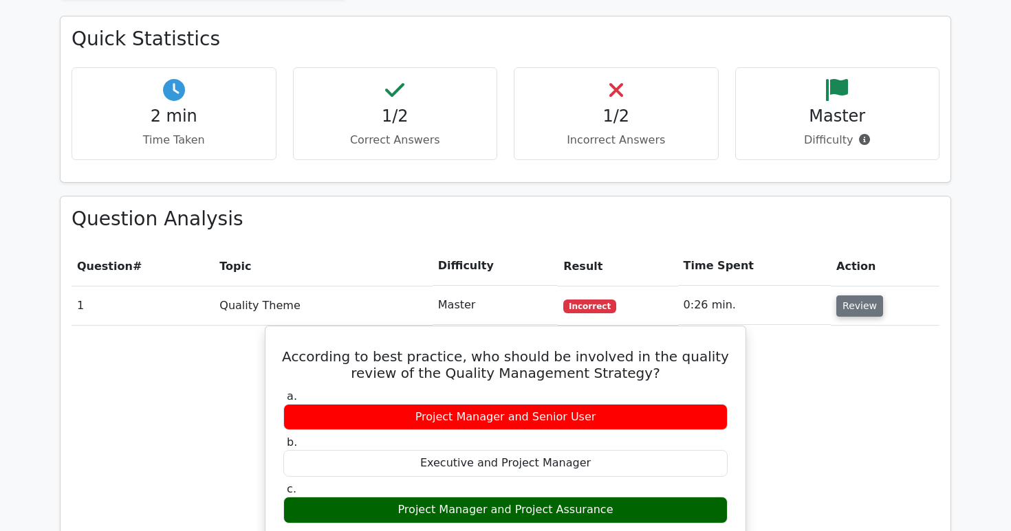
click at [858, 296] on button "Review" at bounding box center [859, 306] width 47 height 21
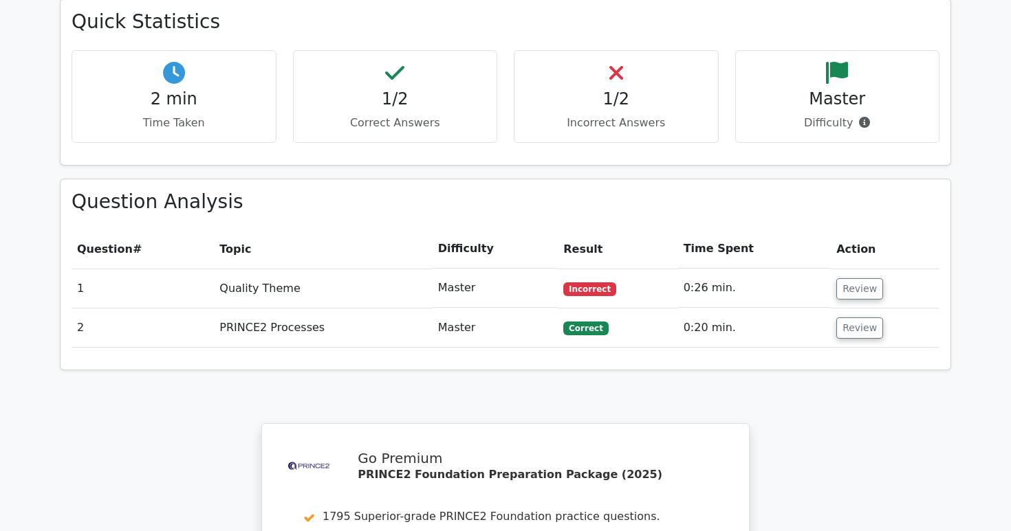
scroll to position [820, 0]
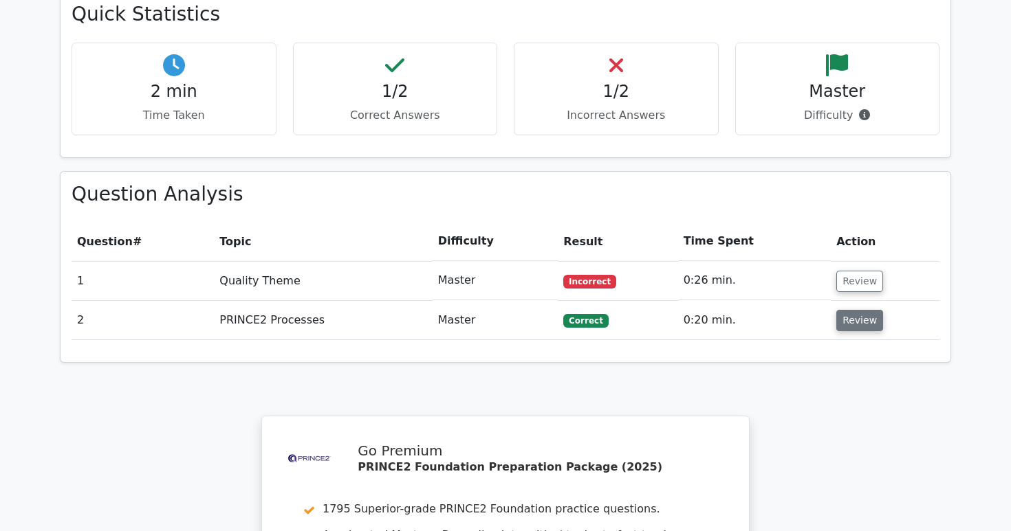
click at [839, 310] on button "Review" at bounding box center [859, 320] width 47 height 21
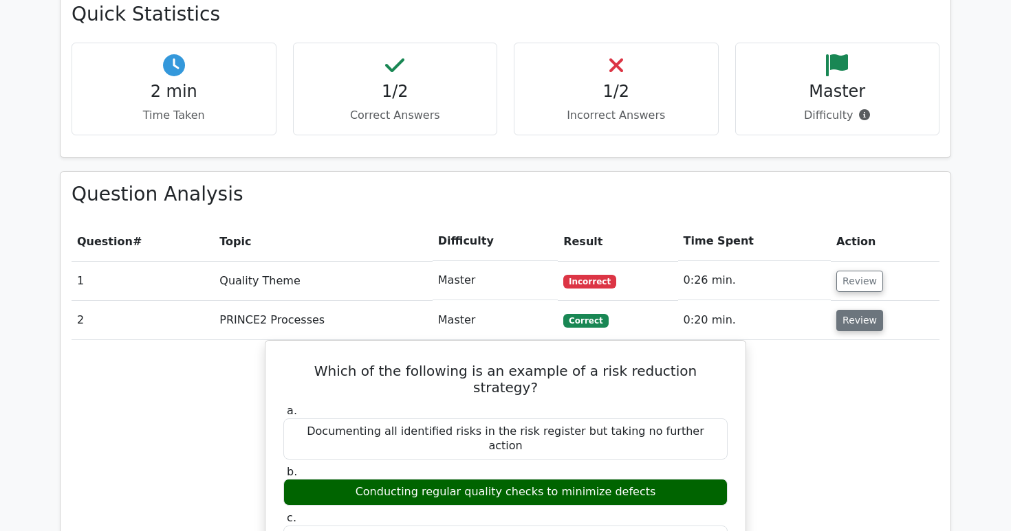
click at [839, 310] on button "Review" at bounding box center [859, 320] width 47 height 21
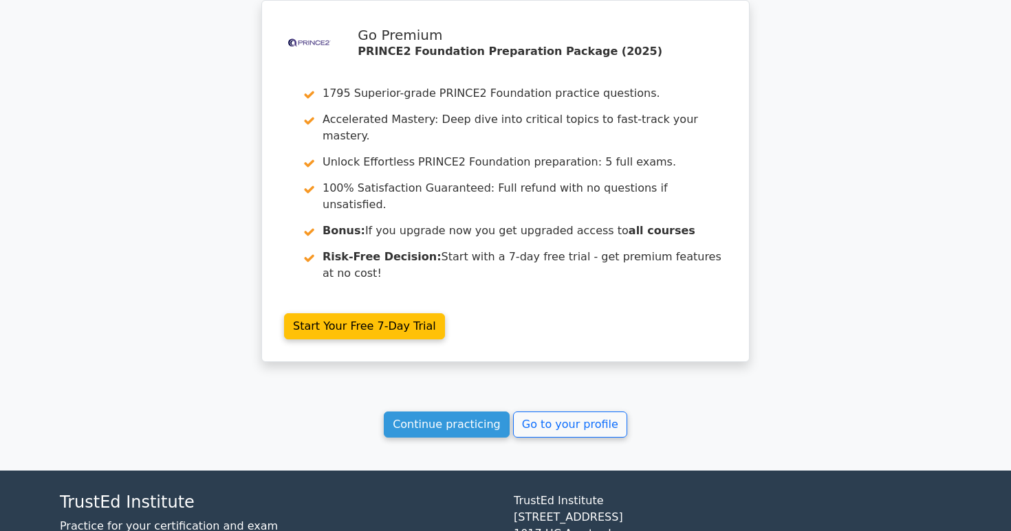
scroll to position [1272, 0]
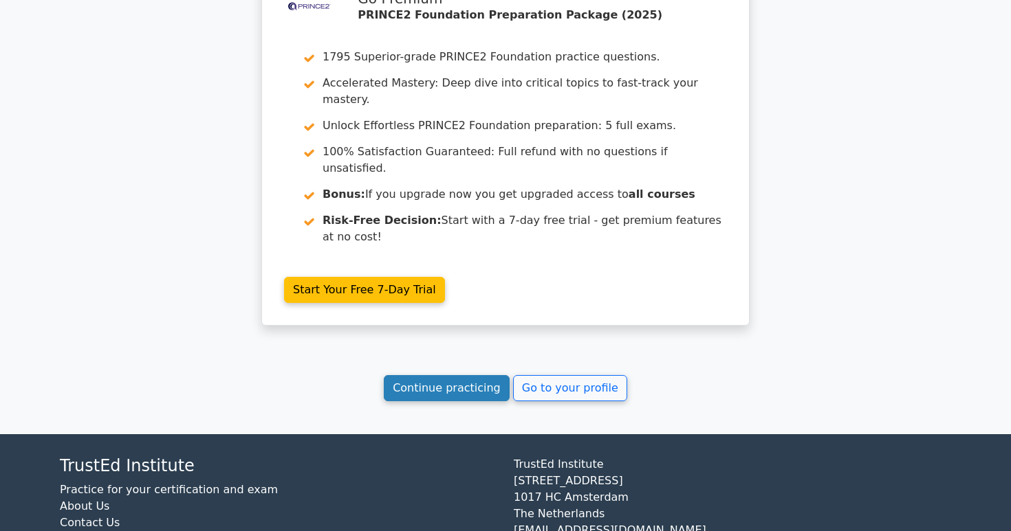
click at [459, 375] on link "Continue practicing" at bounding box center [447, 388] width 126 height 26
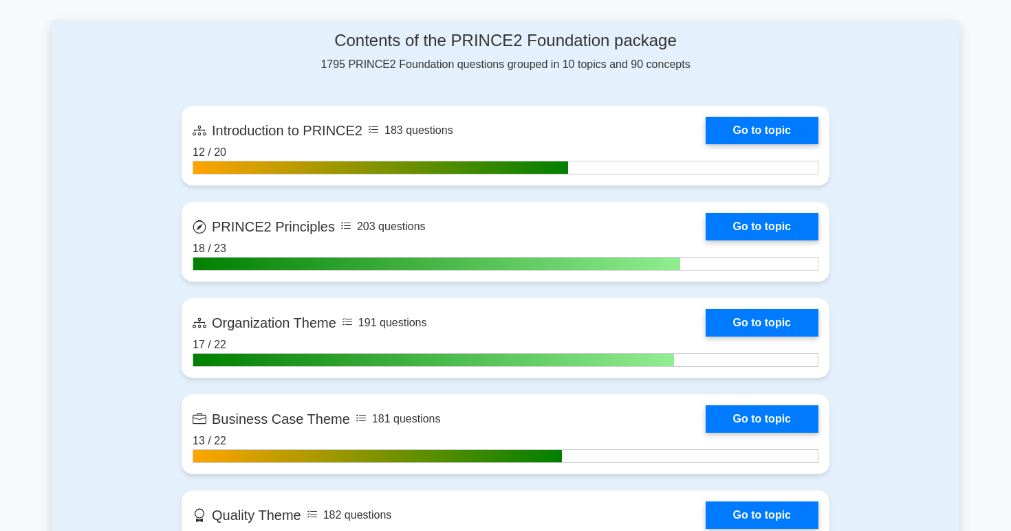
scroll to position [898, 0]
